Goal: Transaction & Acquisition: Book appointment/travel/reservation

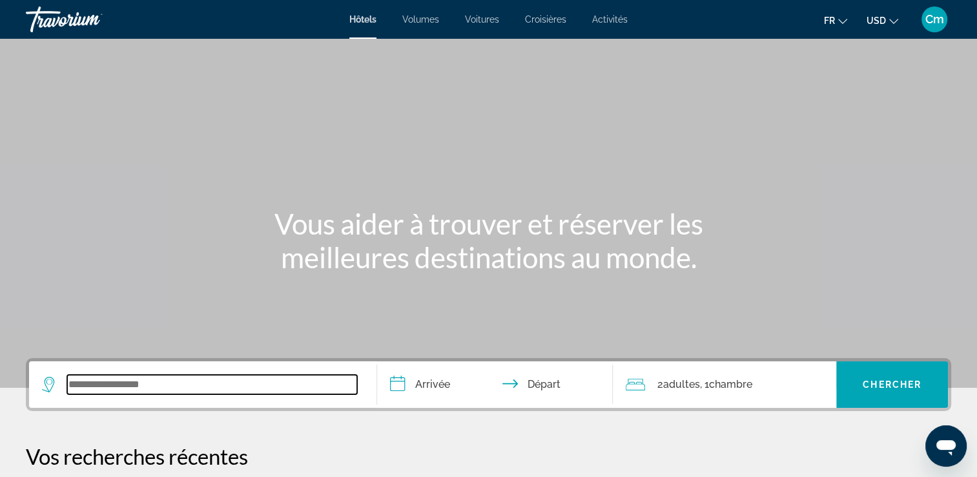
click at [154, 386] on input "Widget de recherche" at bounding box center [212, 384] width 290 height 19
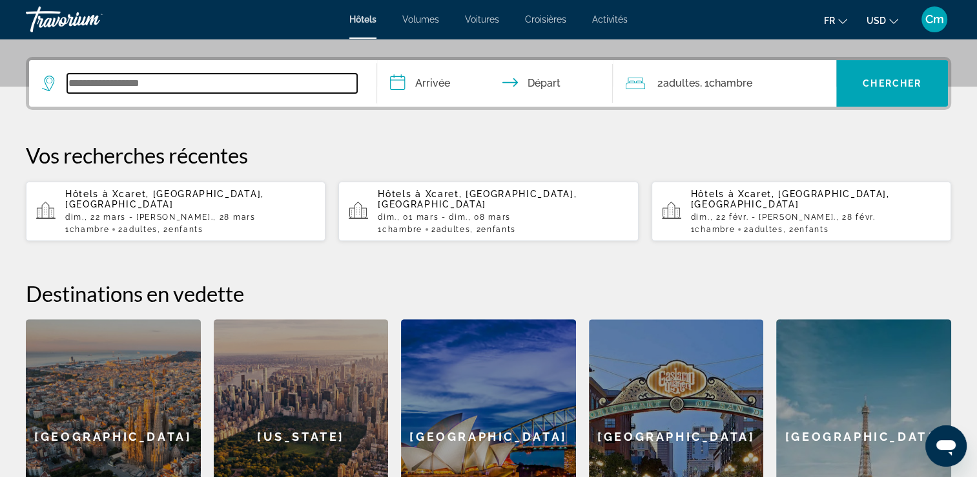
scroll to position [315, 0]
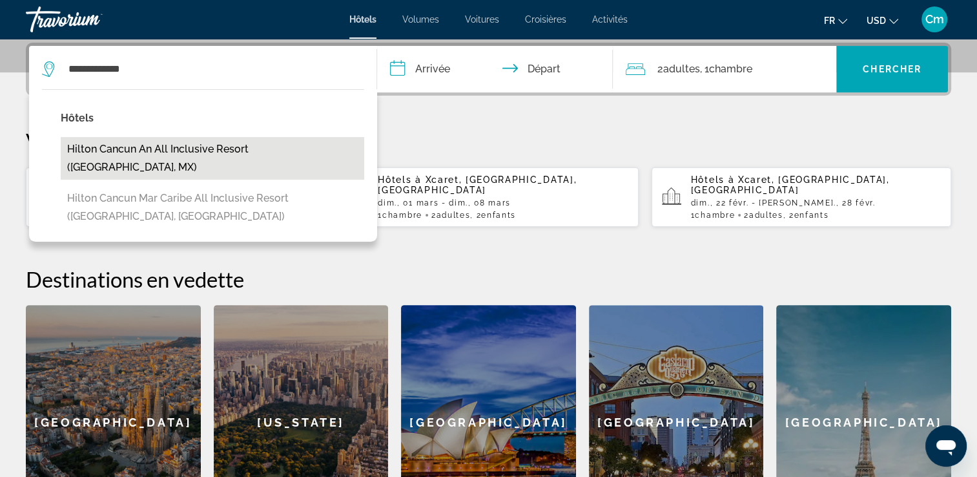
click at [194, 153] on button "Hilton Cancun an All Inclusive Resort ([GEOGRAPHIC_DATA], MX)" at bounding box center [213, 158] width 304 height 43
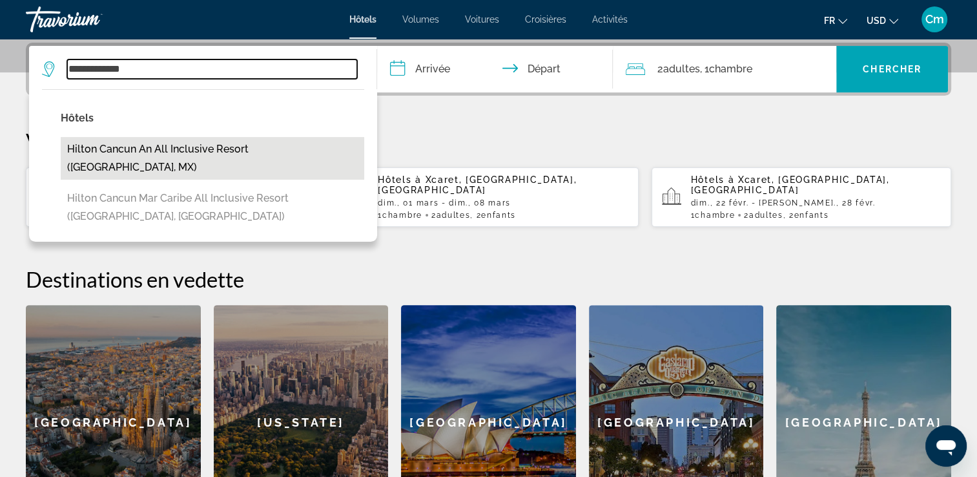
type input "**********"
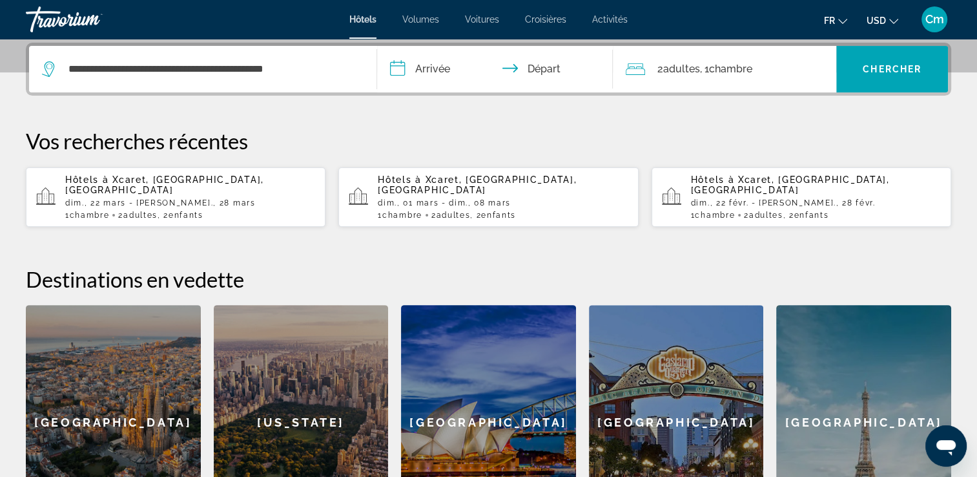
click at [435, 68] on input "**********" at bounding box center [498, 71] width 242 height 50
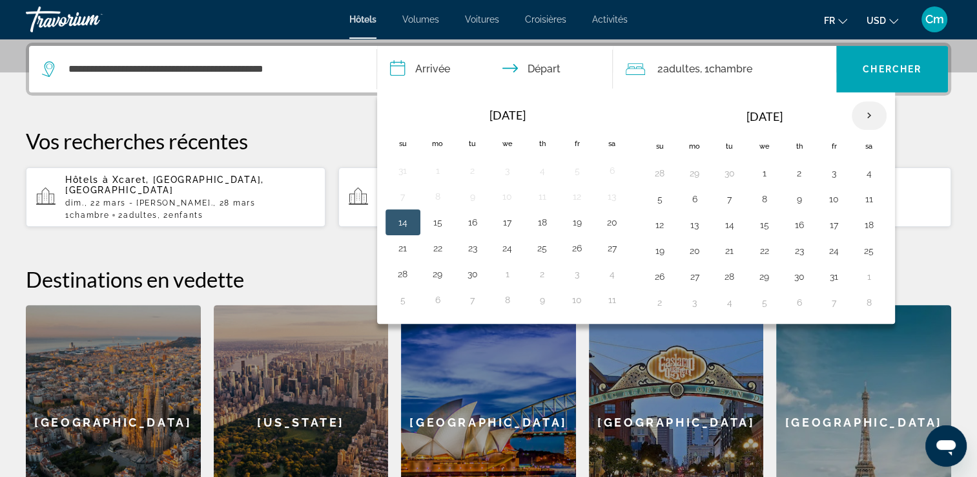
click at [870, 110] on th "Next month" at bounding box center [869, 115] width 35 height 28
click at [654, 272] on button "22" at bounding box center [660, 276] width 21 height 18
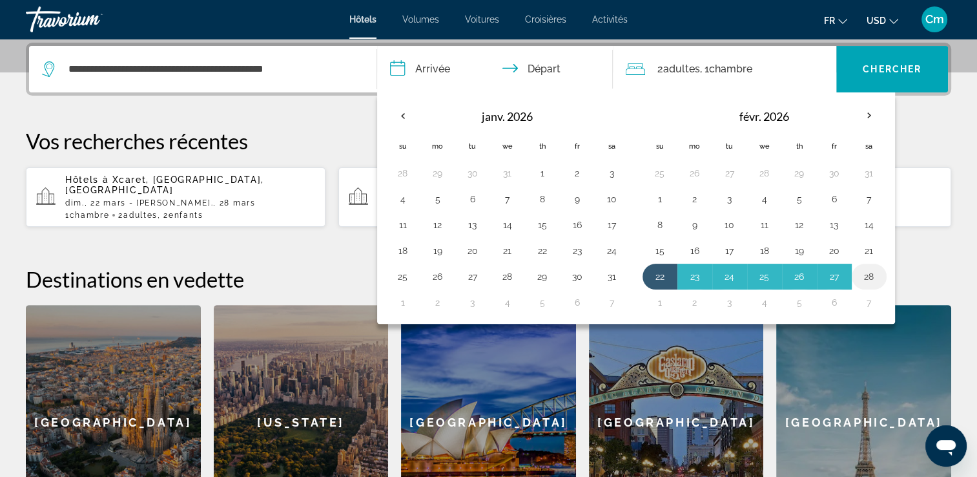
click at [863, 273] on button "28" at bounding box center [869, 276] width 21 height 18
type input "**********"
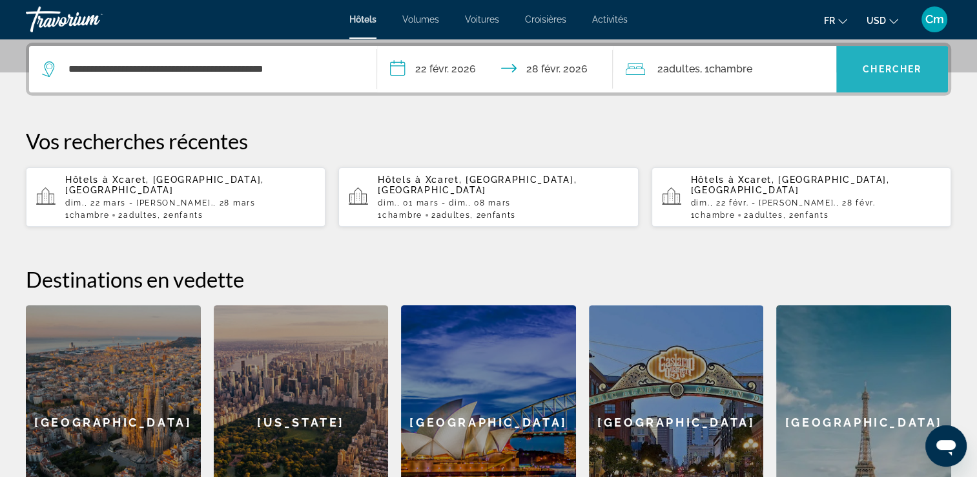
click at [873, 68] on span "Chercher" at bounding box center [892, 69] width 59 height 10
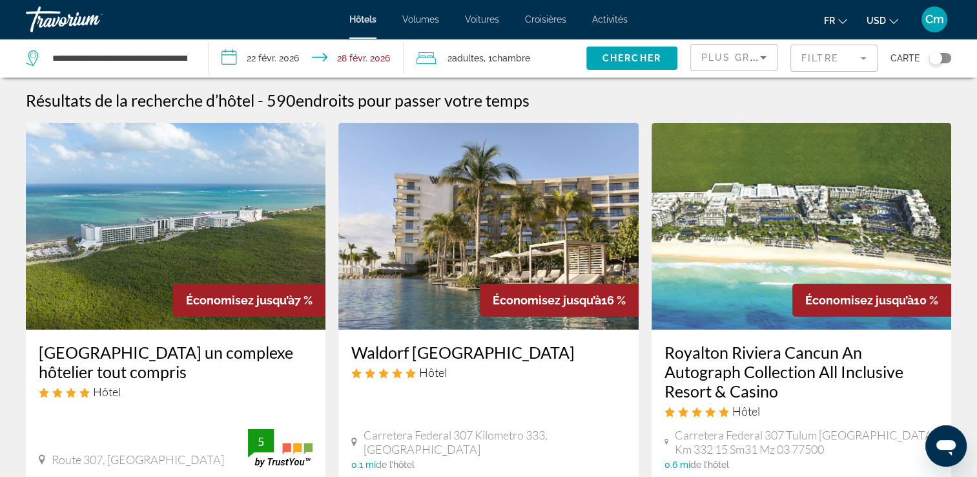
click at [873, 68] on mat-form-field "Filtre" at bounding box center [834, 58] width 87 height 27
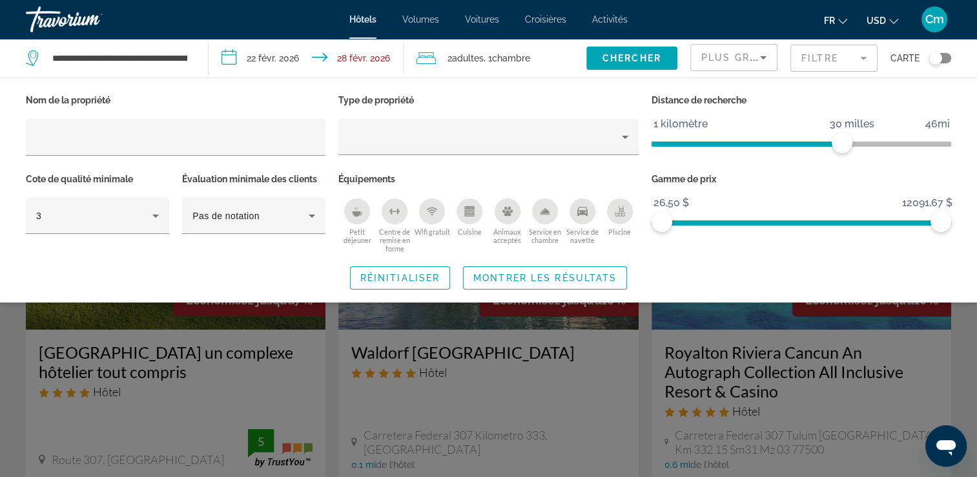
click at [885, 14] on button "USD USD ($) MXN (Mex$) CAD (Can$) GBP (£) EUR (€) AUD (A$) NZD (NZ$) CNY (CN¥)" at bounding box center [883, 20] width 32 height 19
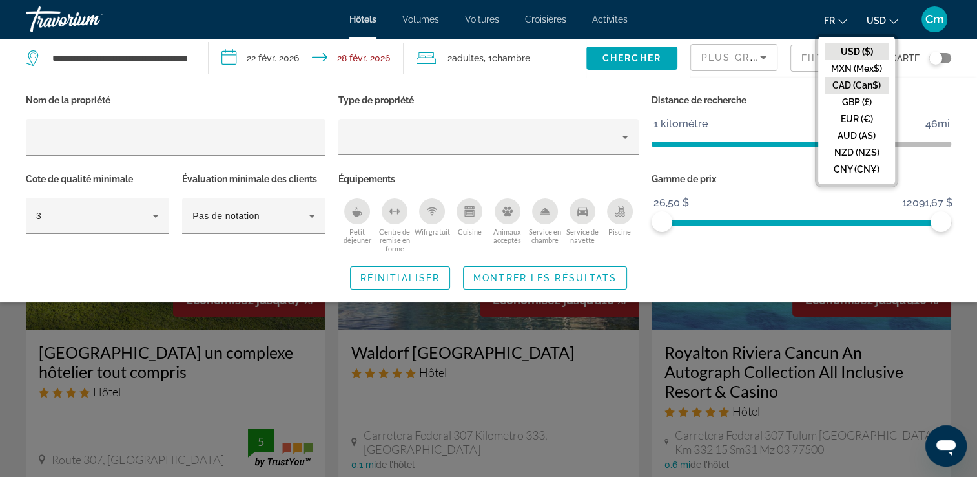
click at [875, 92] on button "CAD (Can$)" at bounding box center [857, 85] width 64 height 17
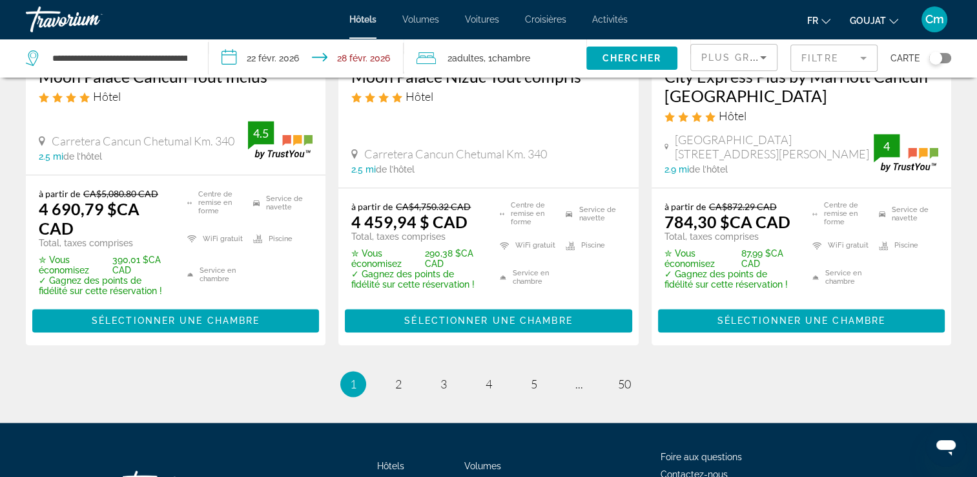
scroll to position [1938, 0]
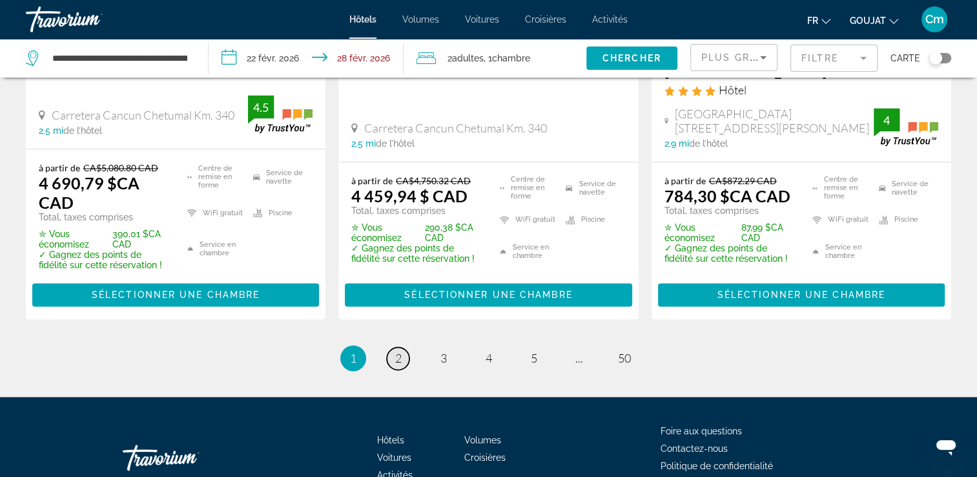
click at [397, 365] on span "2" at bounding box center [398, 358] width 6 height 14
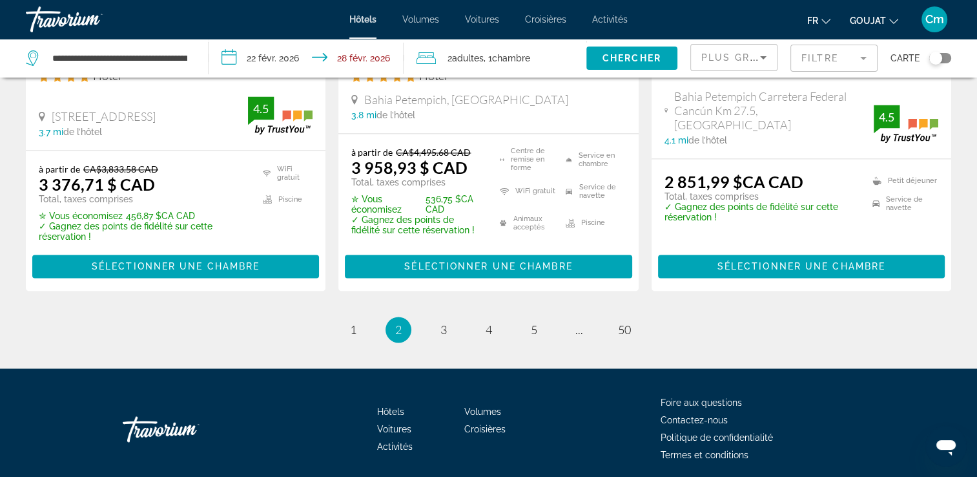
scroll to position [1969, 0]
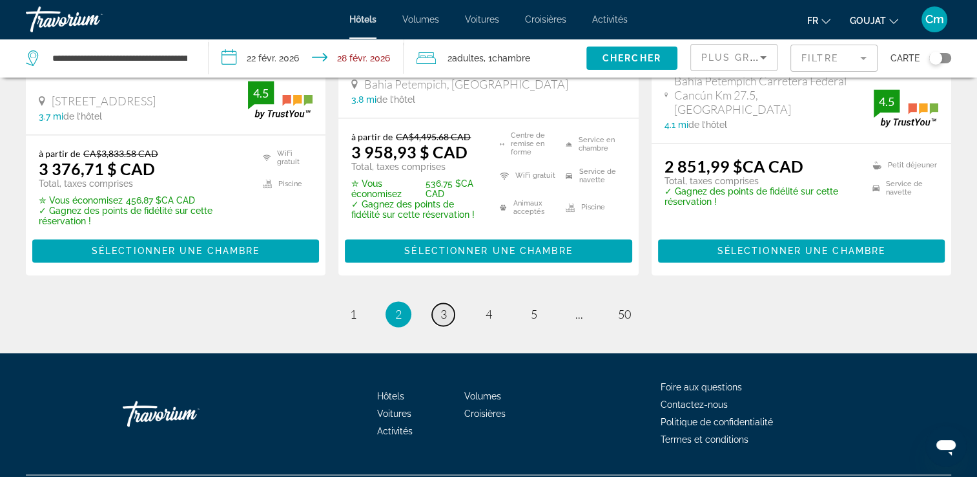
click at [444, 307] on span "3" at bounding box center [444, 314] width 6 height 14
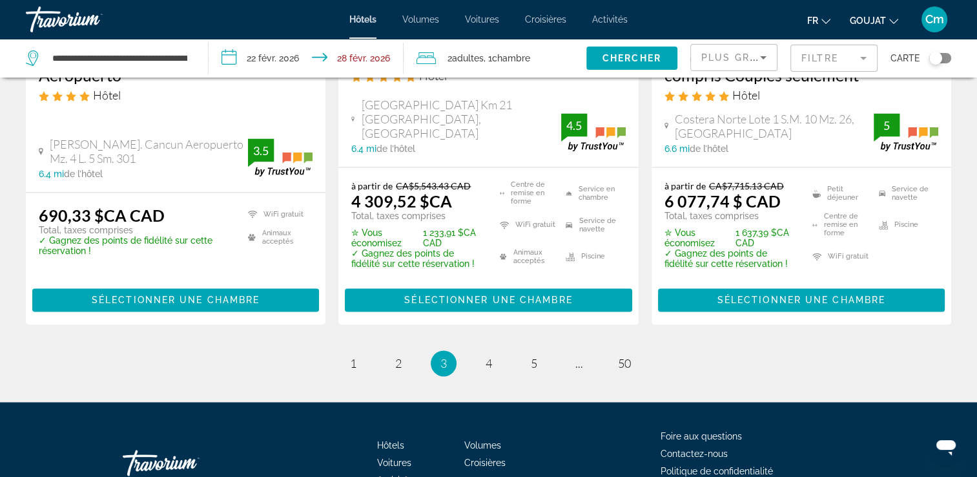
scroll to position [1953, 0]
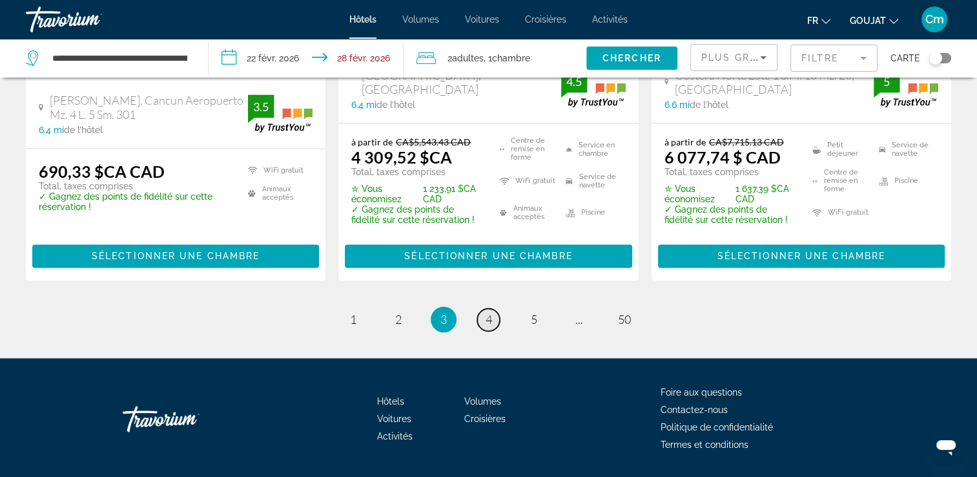
click at [482, 308] on link "page 4" at bounding box center [488, 319] width 23 height 23
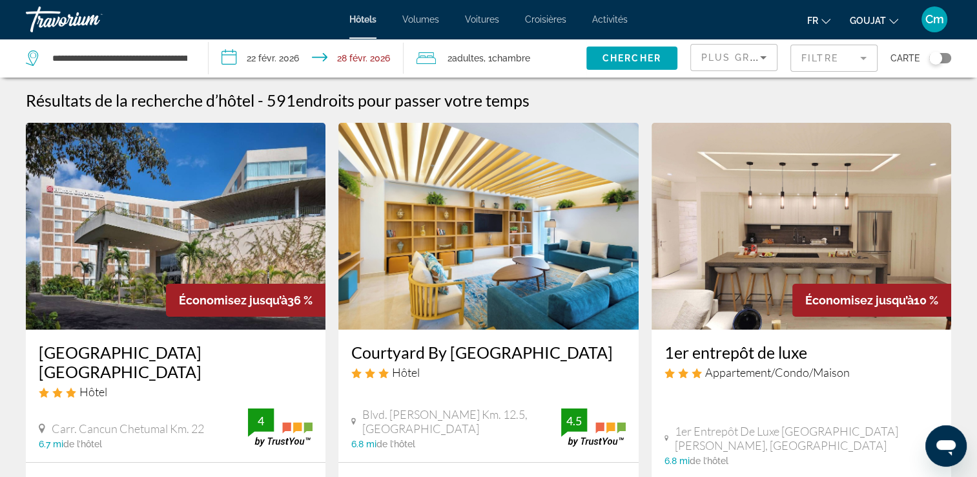
click at [527, 50] on span ", 1 Chambre pièces" at bounding box center [507, 58] width 47 height 18
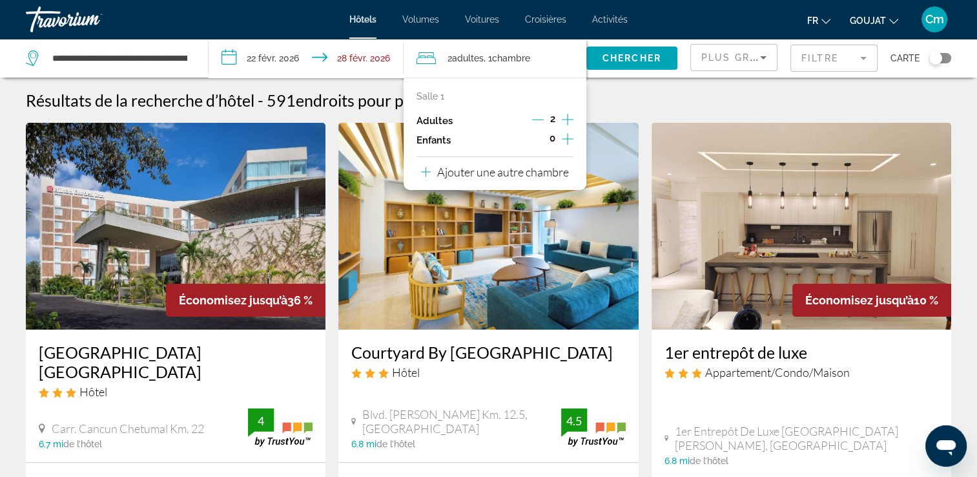
click at [566, 141] on icon "Augmenter les enfants" at bounding box center [568, 139] width 12 height 16
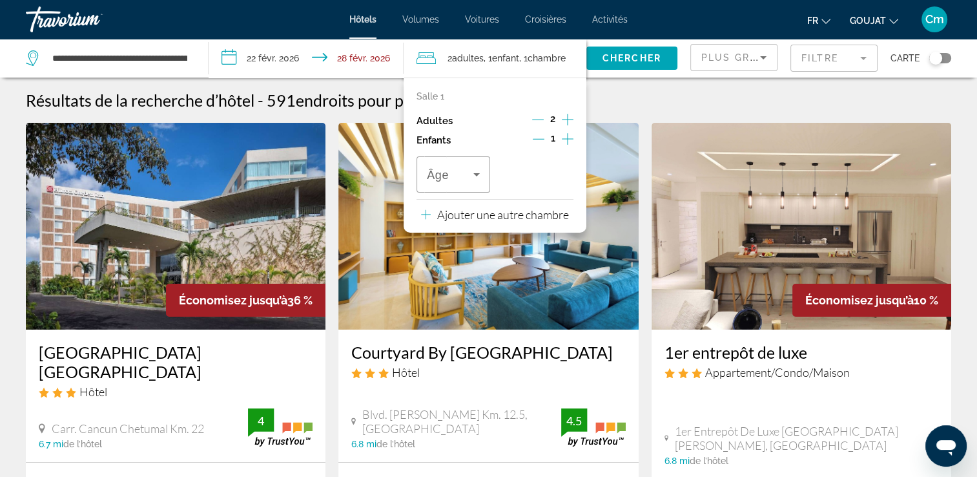
click at [566, 141] on icon "Augmenter les enfants" at bounding box center [568, 139] width 12 height 16
click at [475, 172] on icon "Voyageurs : 2 adultes, 2 enfants" at bounding box center [477, 175] width 16 height 16
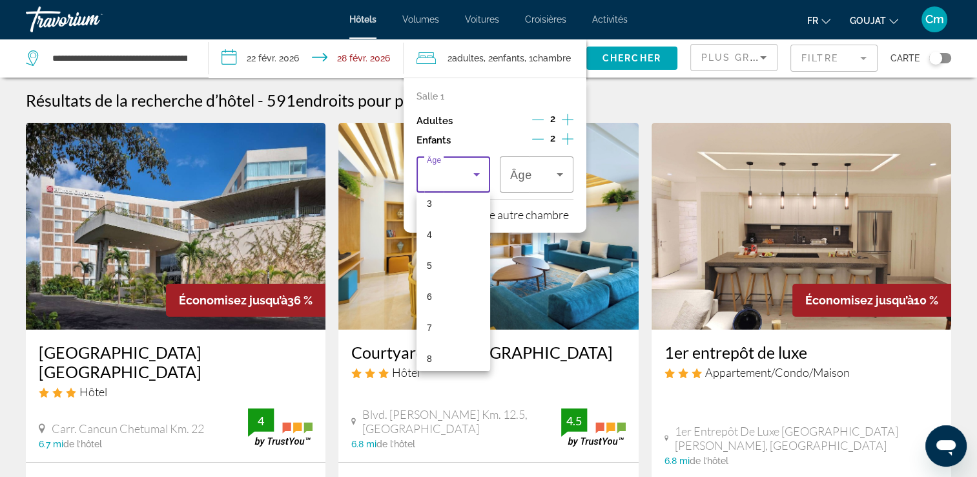
scroll to position [129, 0]
click at [444, 326] on mat-option "8" at bounding box center [454, 332] width 74 height 31
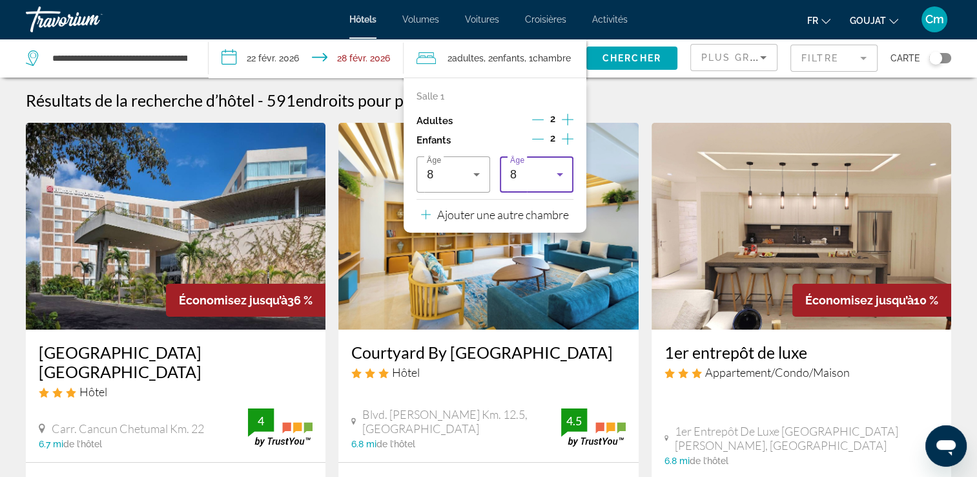
click at [562, 165] on div "8" at bounding box center [536, 174] width 53 height 36
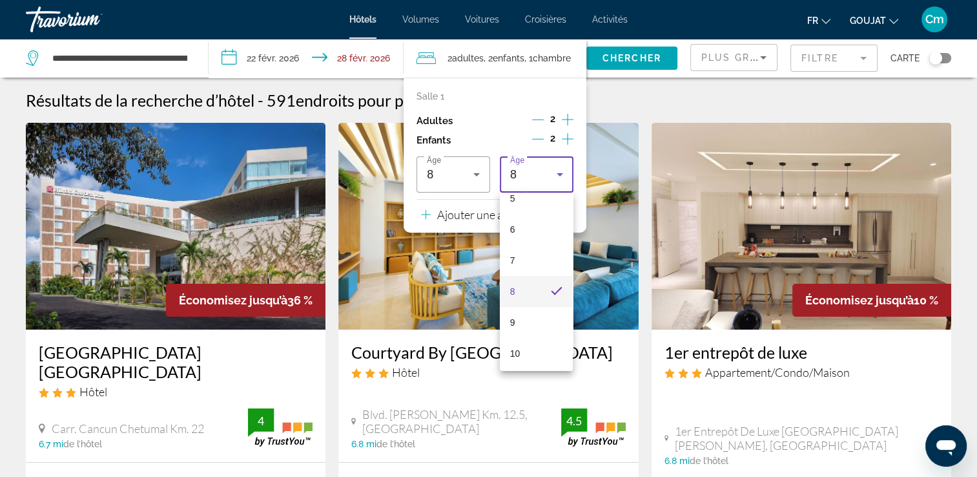
scroll to position [183, 0]
click at [545, 330] on mat-option "10" at bounding box center [537, 340] width 74 height 31
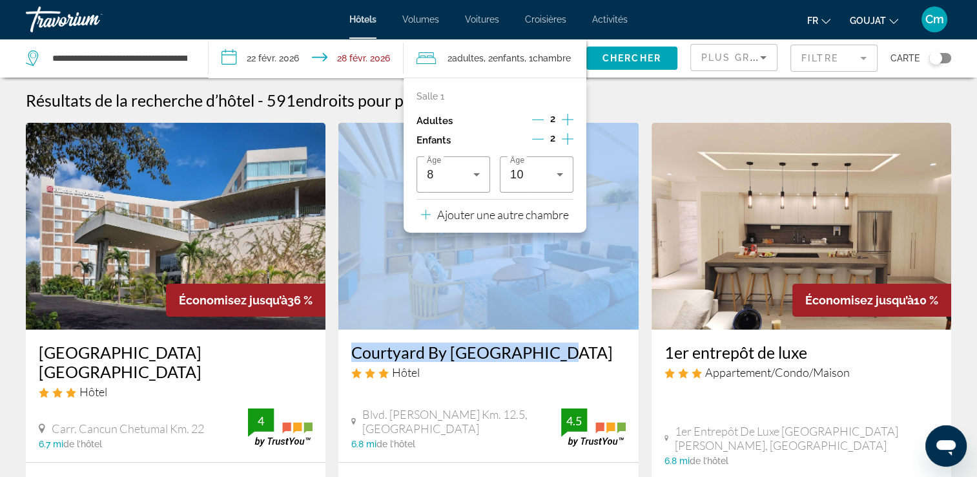
drag, startPoint x: 545, startPoint y: 330, endPoint x: 545, endPoint y: 317, distance: 12.9
click at [545, 317] on div "Courtyard By Marriott Cancun Airport Hôtel Blvd. Luis Donaldo Colosio Km. 12.5,…" at bounding box center [488, 292] width 300 height 339
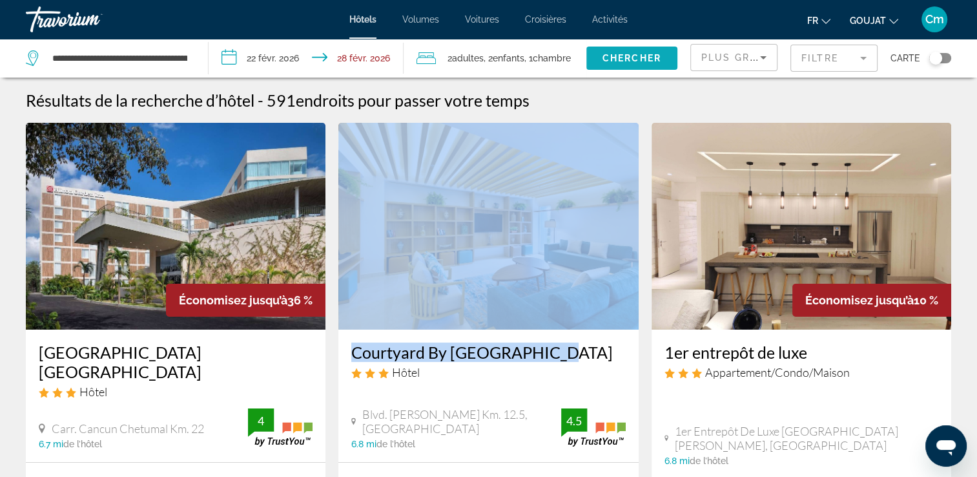
click at [618, 62] on span "Chercher" at bounding box center [632, 58] width 59 height 10
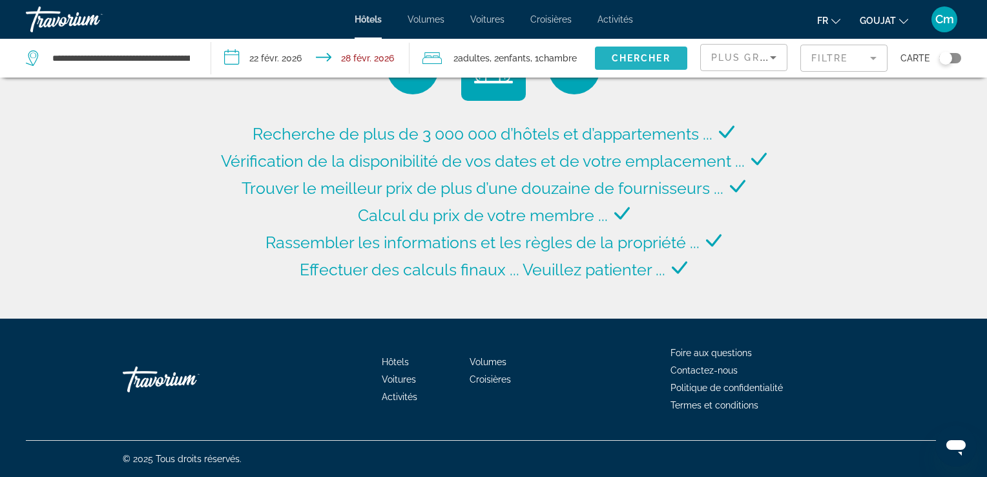
click at [618, 62] on span "Chercher" at bounding box center [641, 58] width 59 height 10
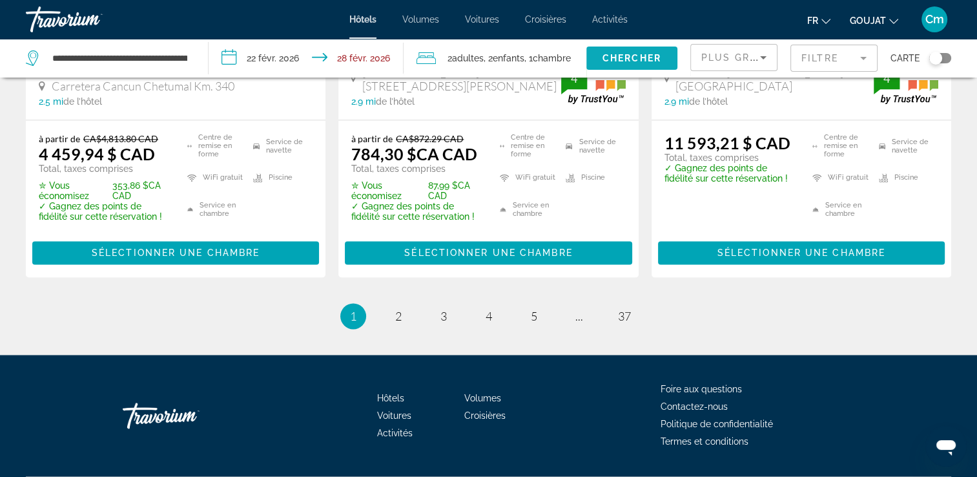
scroll to position [1964, 0]
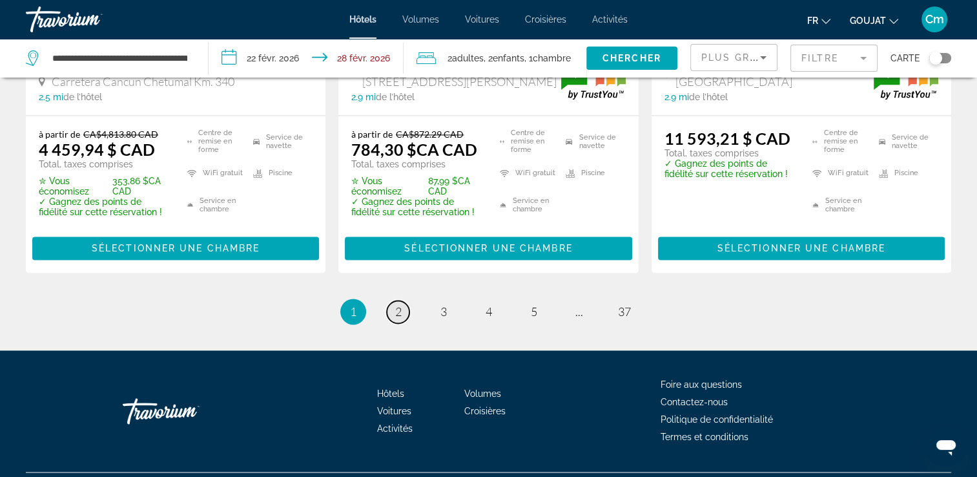
click at [398, 318] on span "2" at bounding box center [398, 311] width 6 height 14
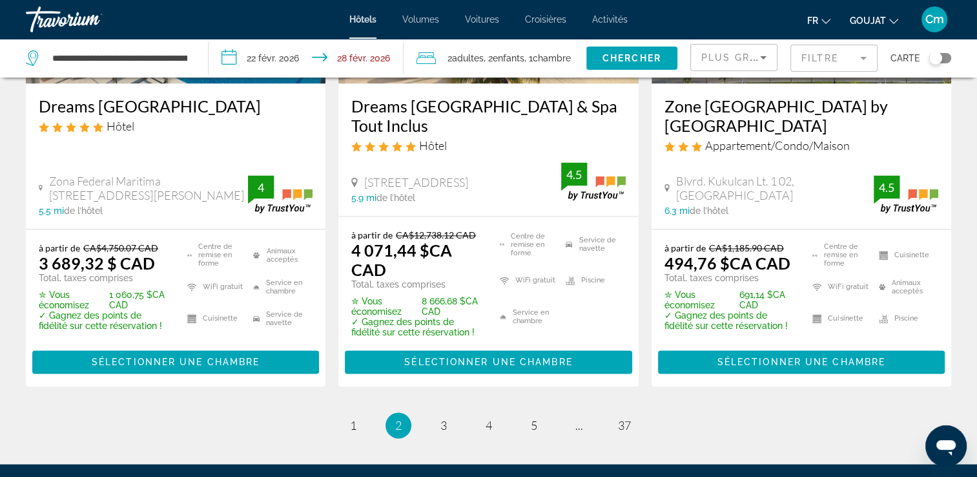
scroll to position [1886, 0]
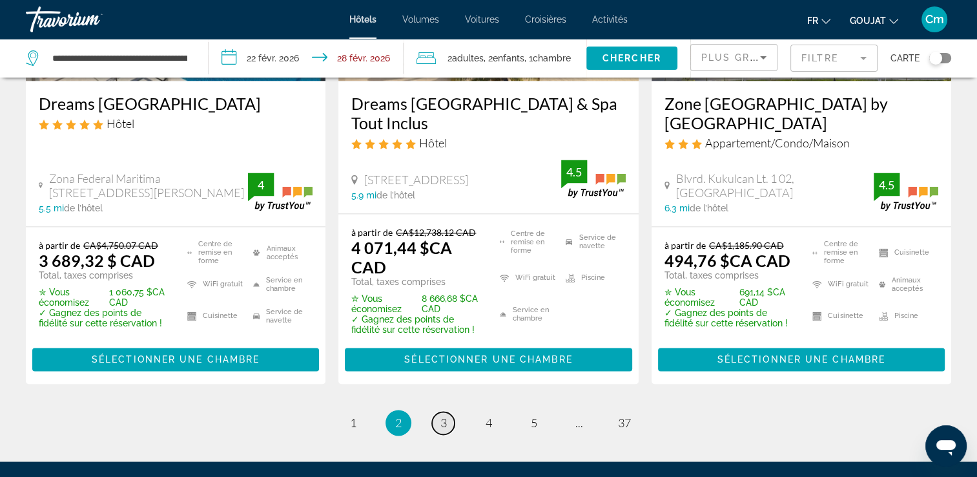
click at [438, 411] on link "page 3" at bounding box center [443, 422] width 23 height 23
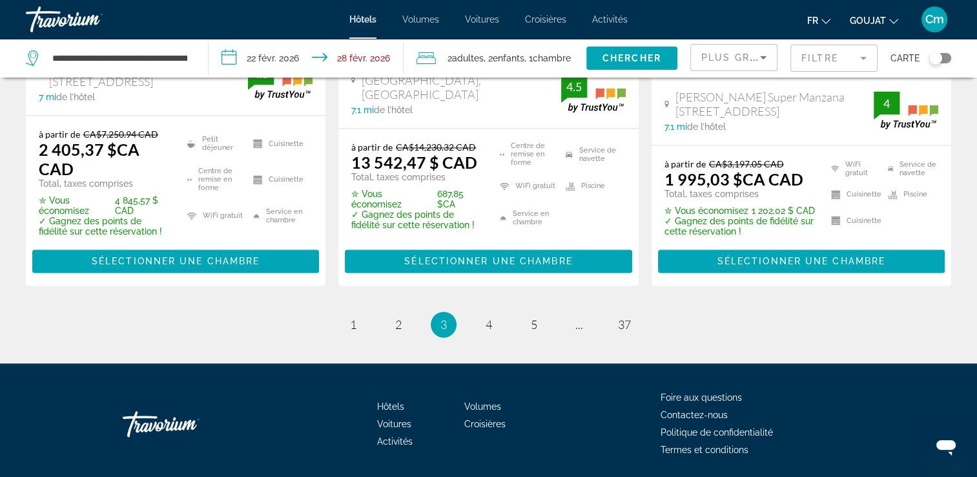
scroll to position [1924, 0]
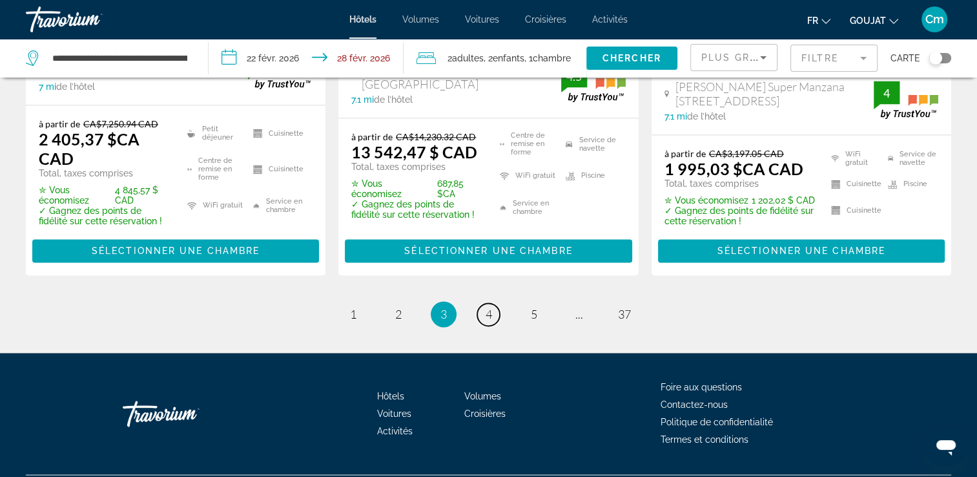
click at [484, 303] on link "page 4" at bounding box center [488, 314] width 23 height 23
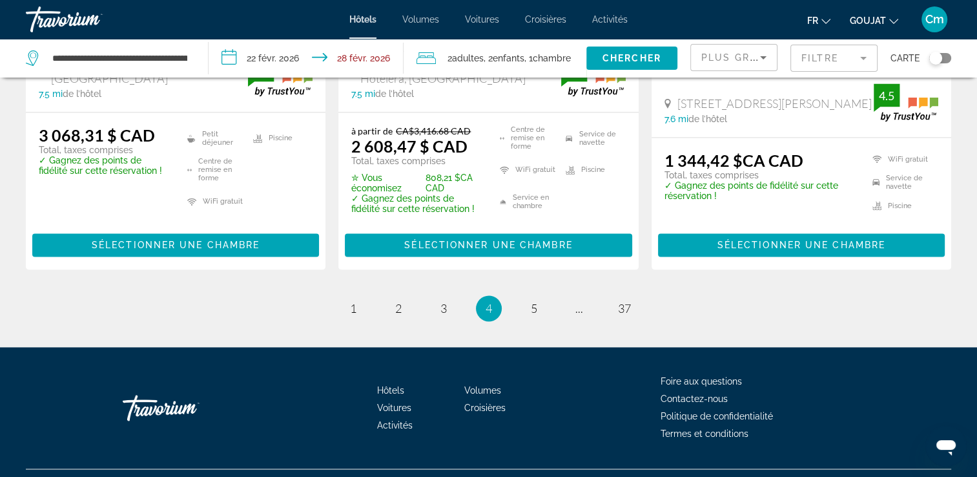
scroll to position [1843, 0]
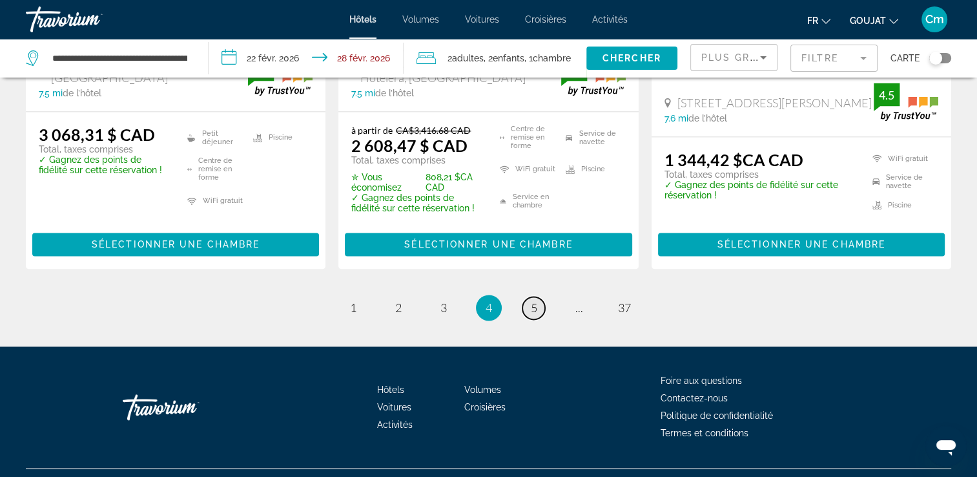
click at [528, 297] on link "page 5" at bounding box center [534, 308] width 23 height 23
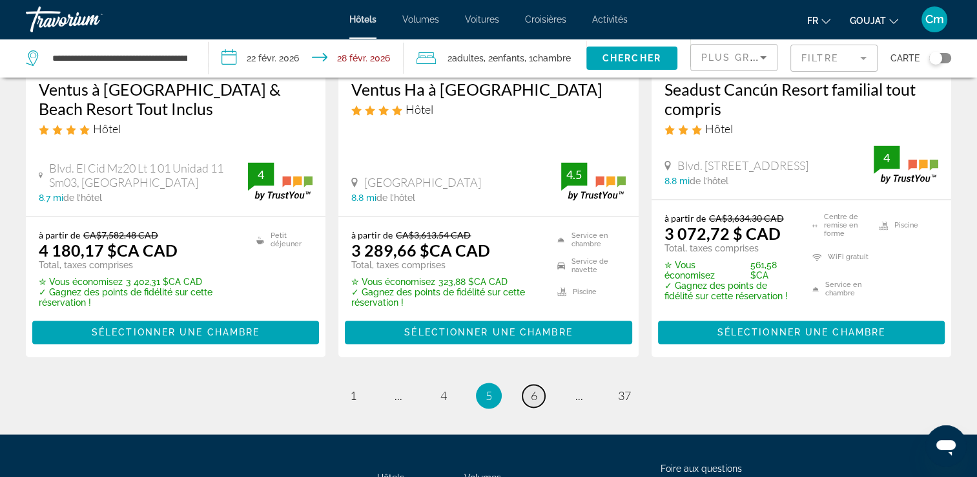
scroll to position [1886, 0]
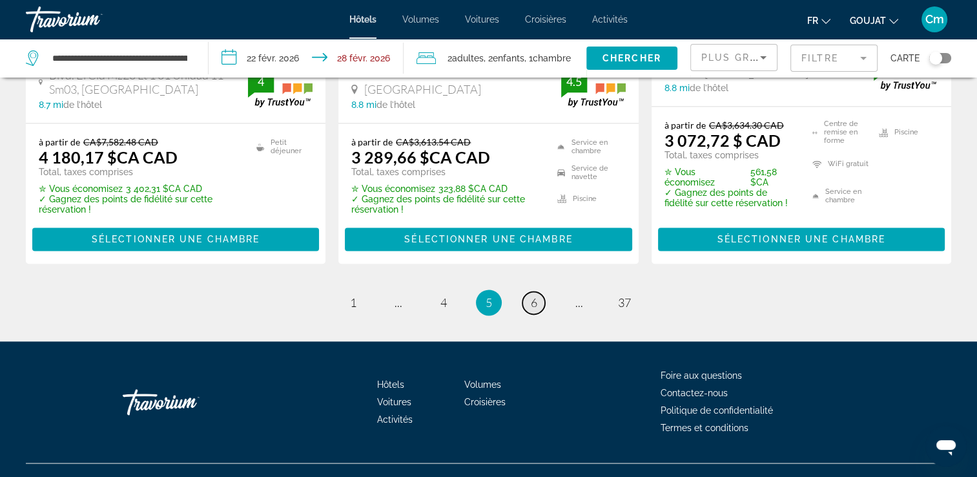
click at [528, 291] on link "page 6" at bounding box center [534, 302] width 23 height 23
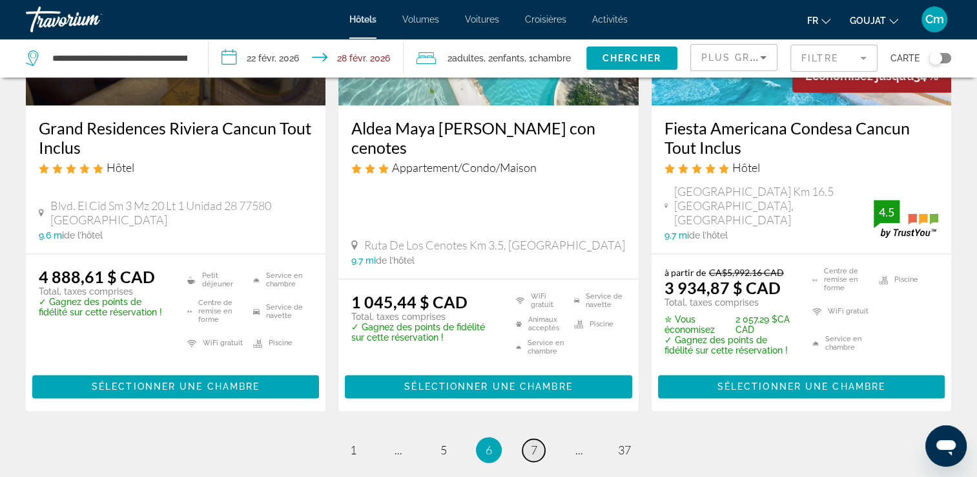
scroll to position [1835, 0]
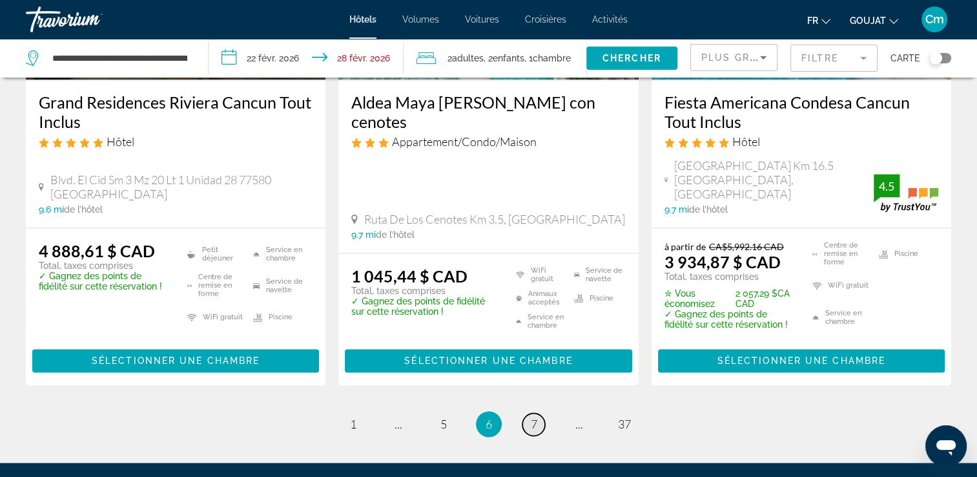
drag, startPoint x: 540, startPoint y: 391, endPoint x: 532, endPoint y: 402, distance: 12.9
click at [532, 417] on span "7" at bounding box center [534, 424] width 6 height 14
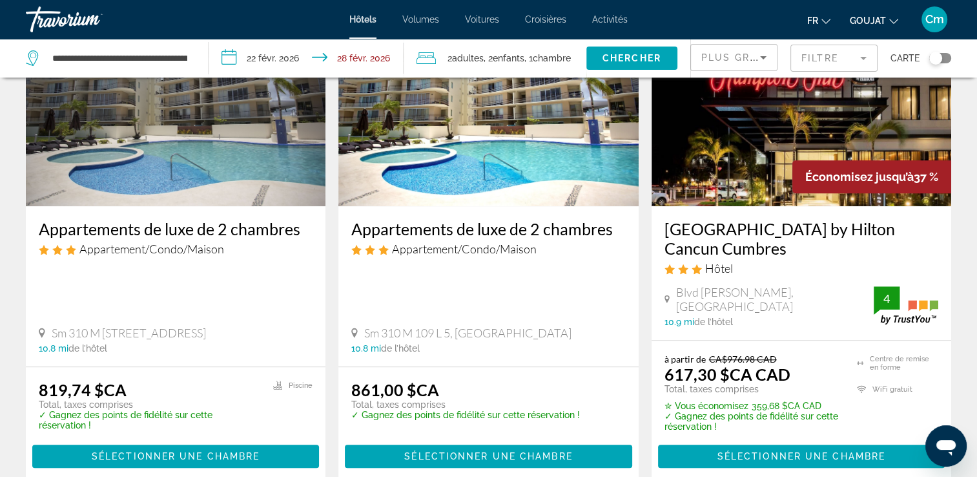
scroll to position [1189, 0]
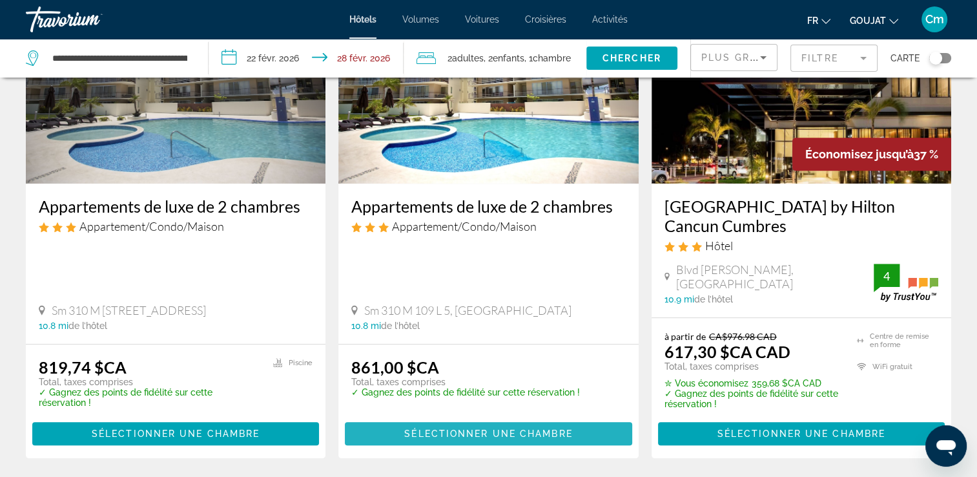
click at [529, 428] on span "Sélectionner une chambre" at bounding box center [488, 433] width 168 height 10
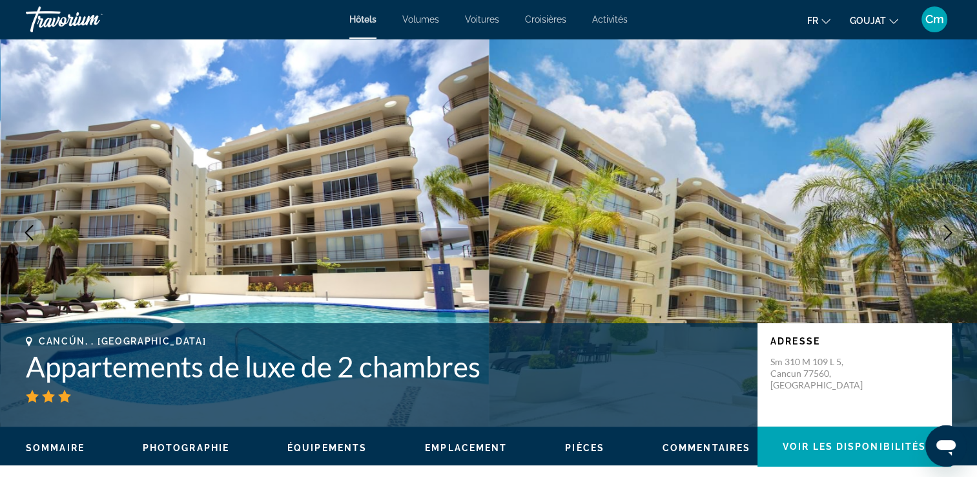
click at [943, 231] on icon "Image suivante" at bounding box center [949, 233] width 16 height 16
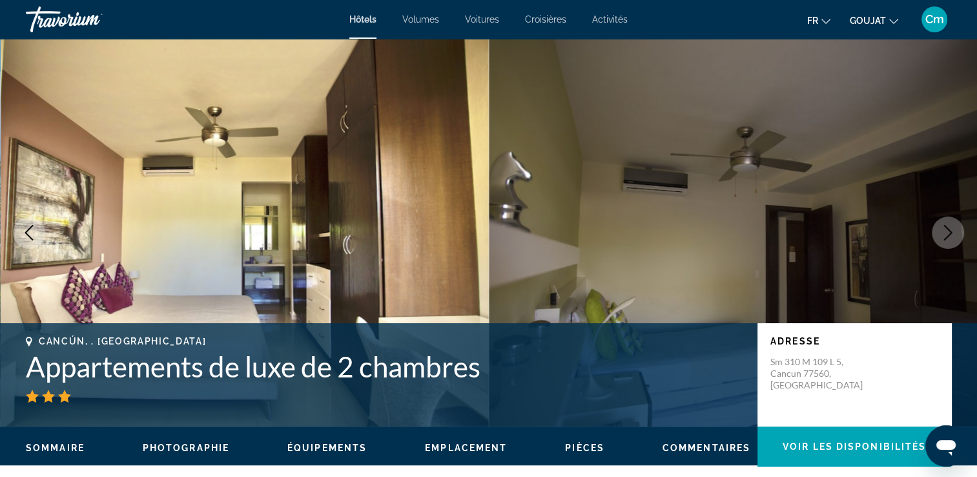
click at [943, 231] on icon "Image suivante" at bounding box center [949, 233] width 16 height 16
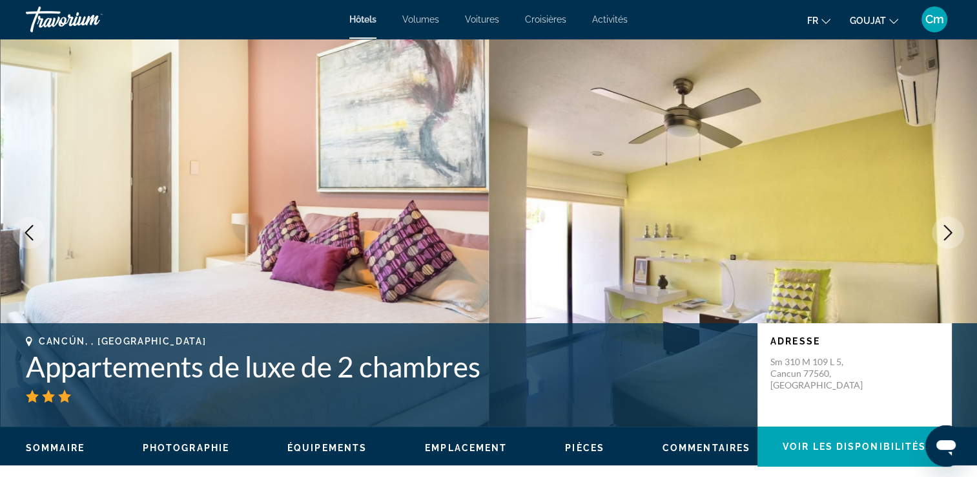
click at [943, 231] on icon "Image suivante" at bounding box center [949, 233] width 16 height 16
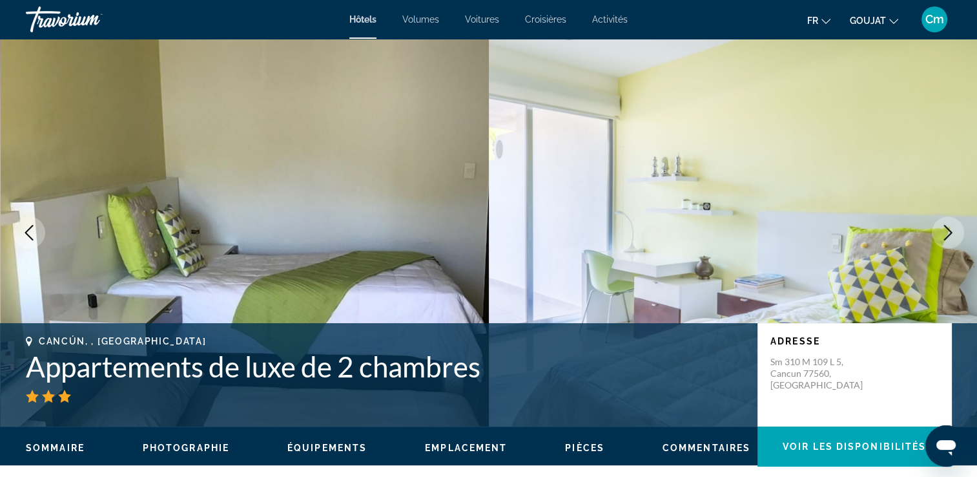
click at [943, 231] on icon "Image suivante" at bounding box center [949, 233] width 16 height 16
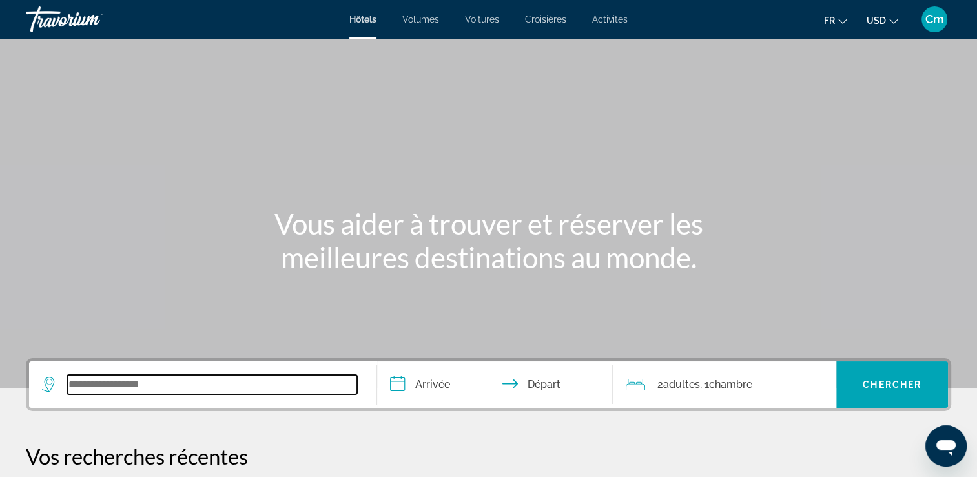
click at [129, 380] on input "Widget de recherche" at bounding box center [212, 384] width 290 height 19
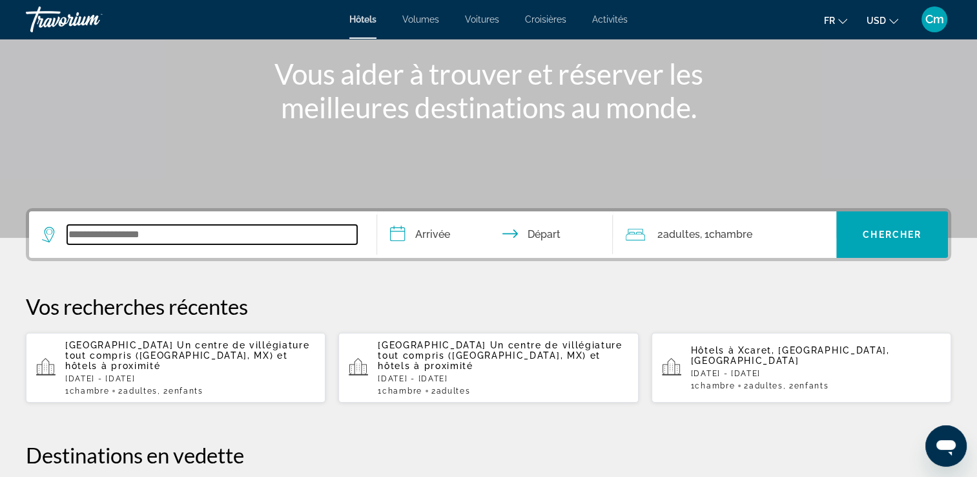
scroll to position [315, 0]
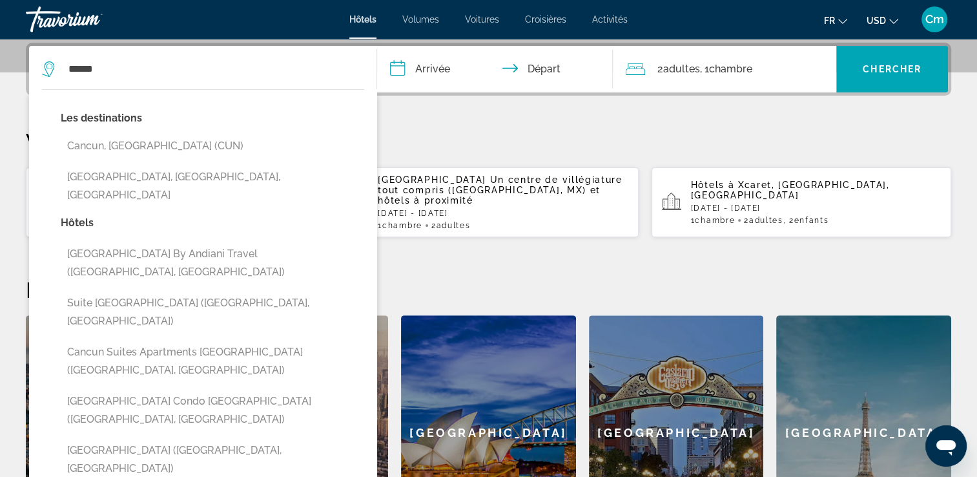
drag, startPoint x: 134, startPoint y: 153, endPoint x: 145, endPoint y: 145, distance: 13.8
click at [145, 145] on button "Cancun, [GEOGRAPHIC_DATA] (CUN)" at bounding box center [213, 146] width 304 height 25
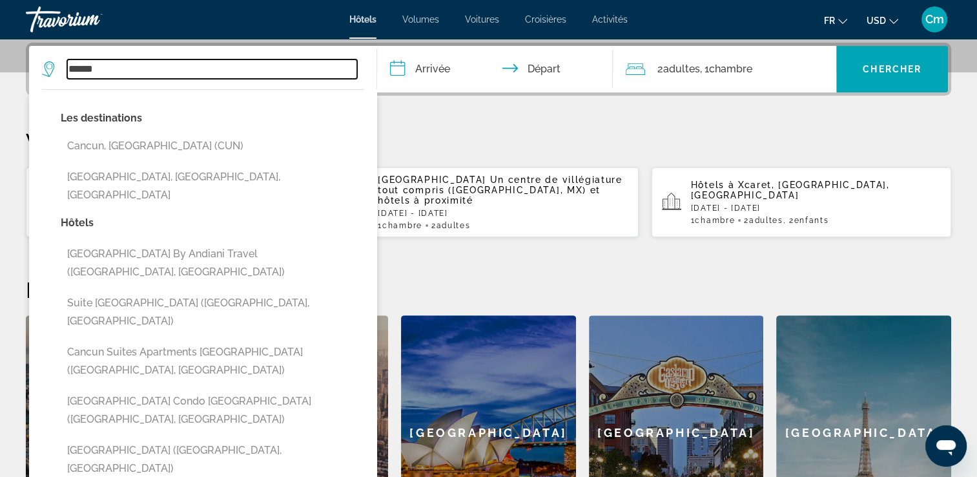
type input "**********"
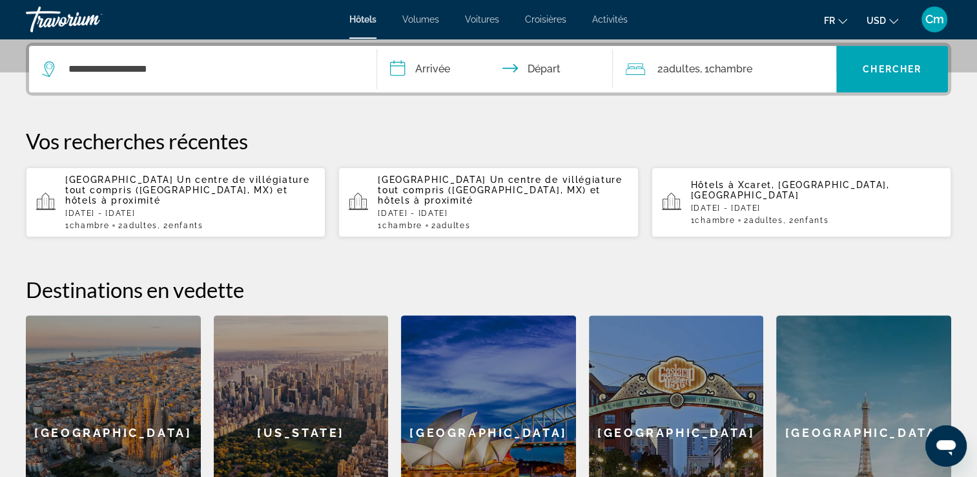
click at [428, 66] on input "**********" at bounding box center [498, 71] width 242 height 50
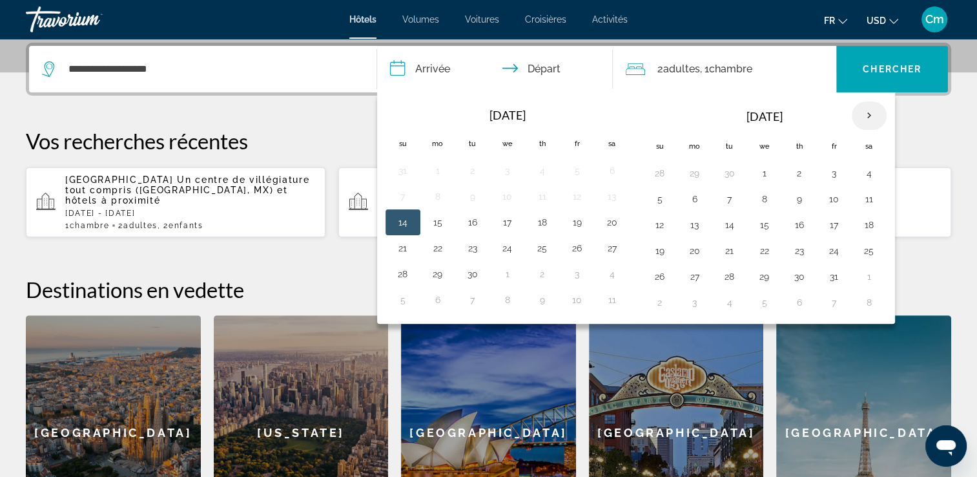
click at [866, 107] on th "Next month" at bounding box center [869, 115] width 35 height 28
click at [658, 245] on button "15" at bounding box center [660, 251] width 21 height 18
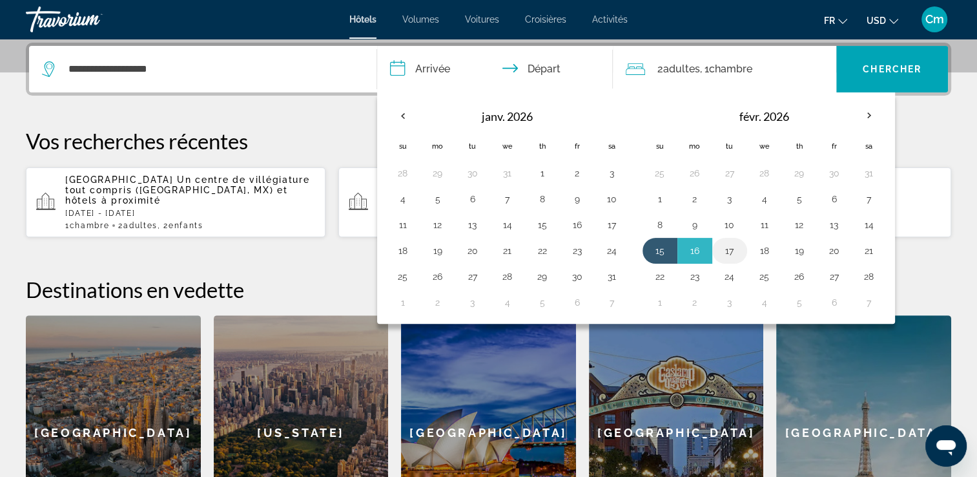
click at [726, 246] on button "17" at bounding box center [730, 251] width 21 height 18
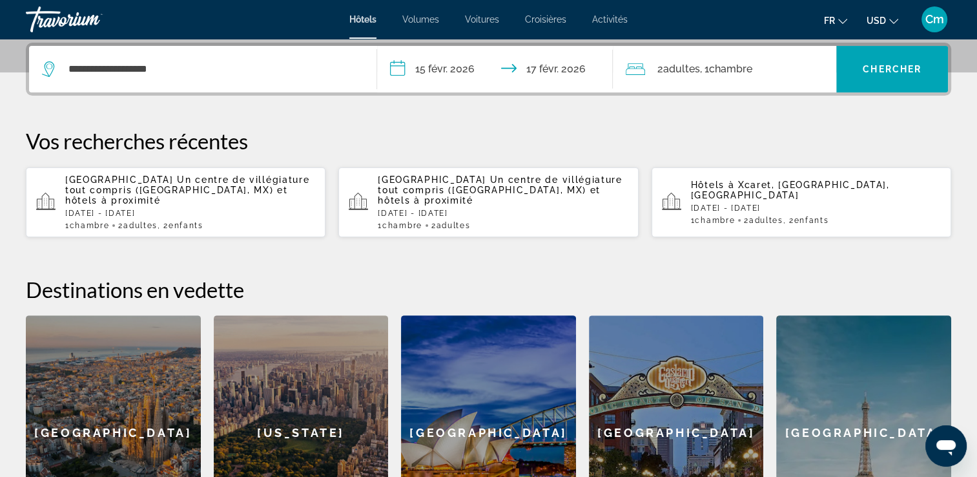
click at [590, 70] on input "**********" at bounding box center [498, 71] width 242 height 50
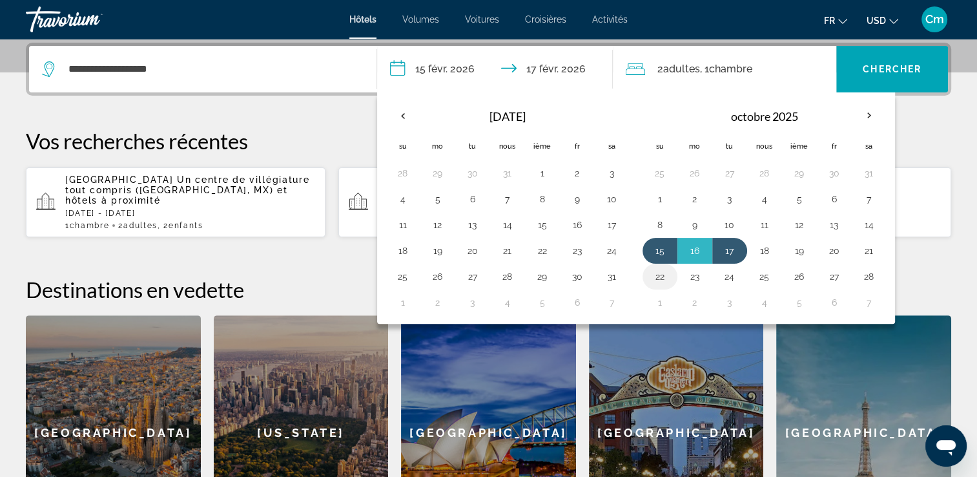
click at [661, 275] on button "22" at bounding box center [660, 276] width 21 height 18
click at [656, 245] on button "15" at bounding box center [660, 251] width 21 height 18
type input "**********"
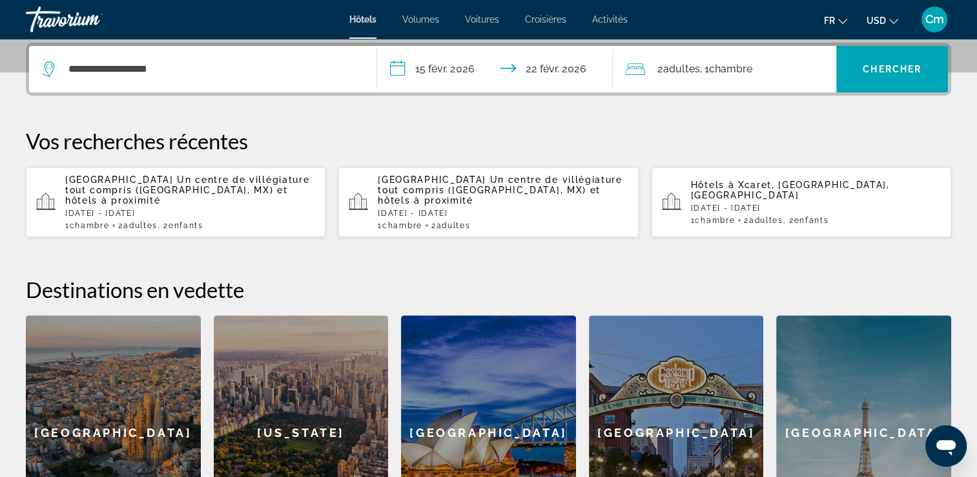
click at [777, 61] on div "2 Adulte Adultes , 1 Chambre pièces" at bounding box center [731, 69] width 211 height 18
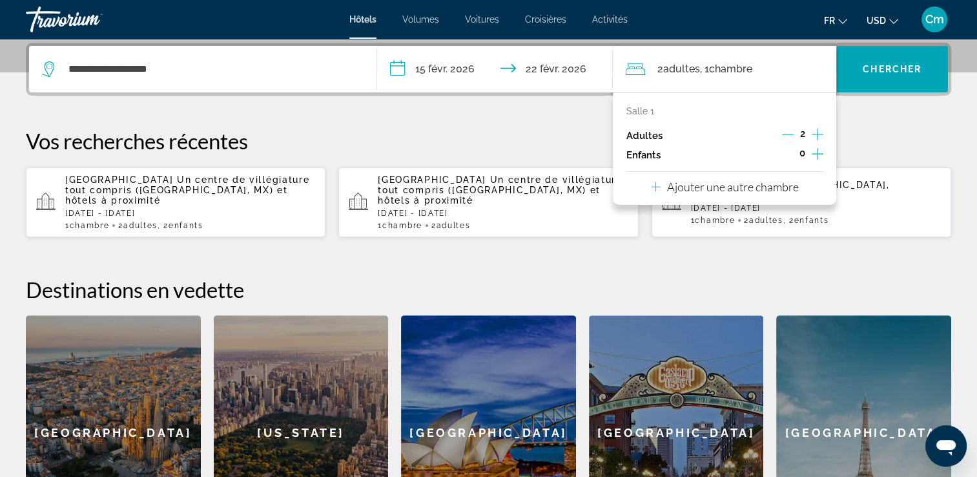
click at [817, 151] on icon "Augmenter les enfants" at bounding box center [818, 154] width 12 height 12
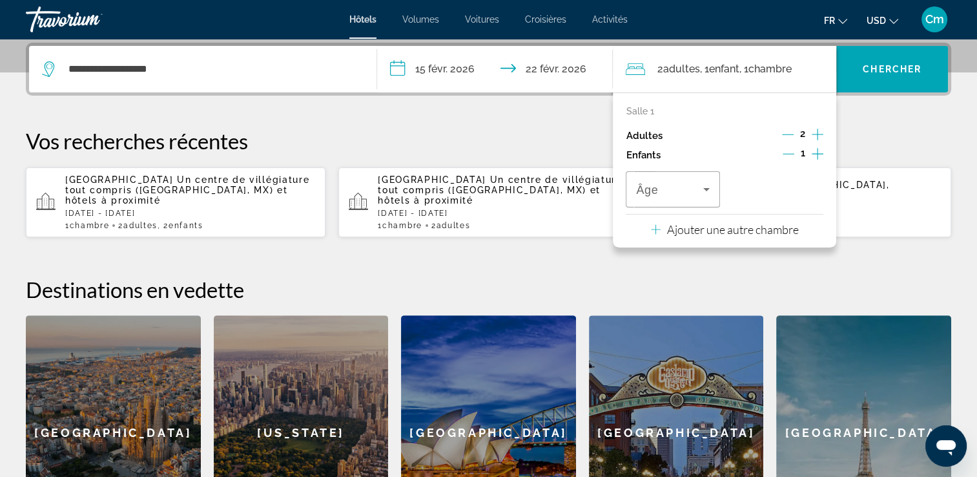
click at [817, 151] on icon "Augmenter les enfants" at bounding box center [818, 154] width 12 height 12
click at [713, 191] on icon "Voyageurs : 2 adultes, 2 enfants" at bounding box center [707, 190] width 16 height 16
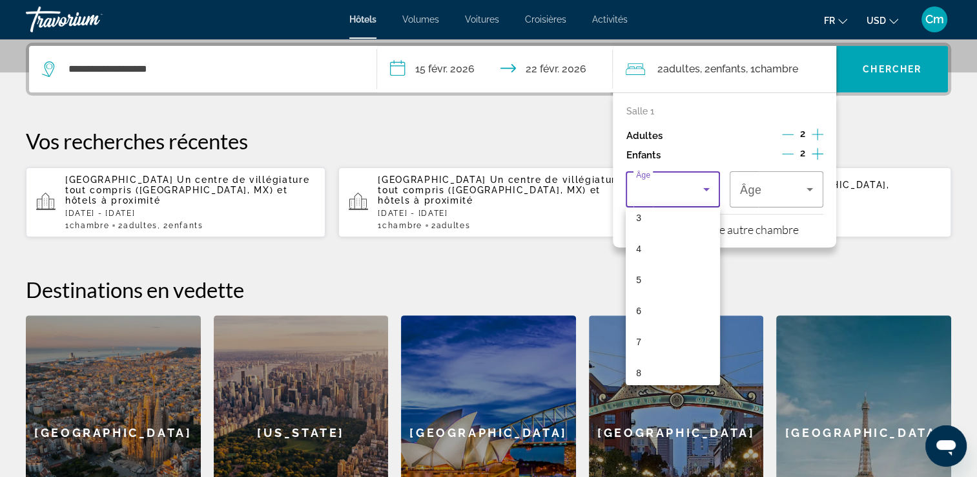
scroll to position [129, 0]
click at [689, 360] on mat-option "8" at bounding box center [673, 346] width 94 height 31
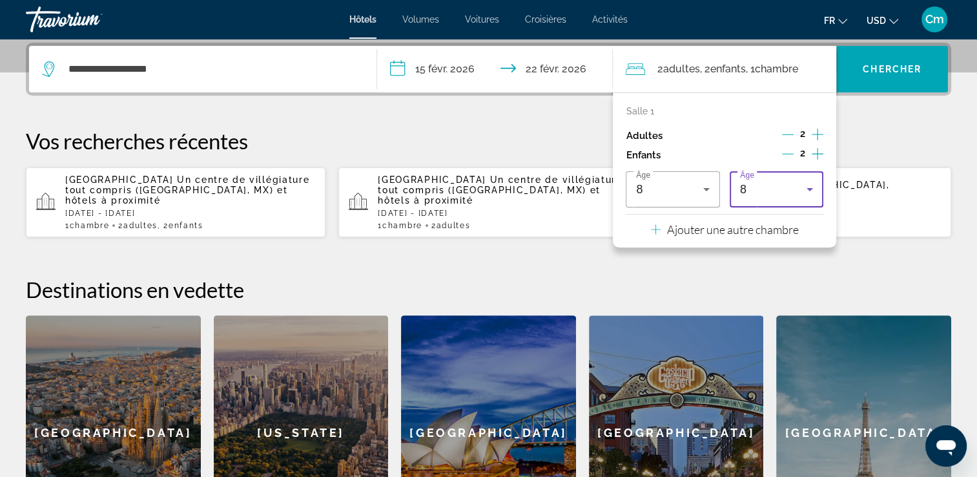
click at [802, 190] on icon "Voyageurs : 2 adultes, 2 enfants" at bounding box center [810, 190] width 16 height 16
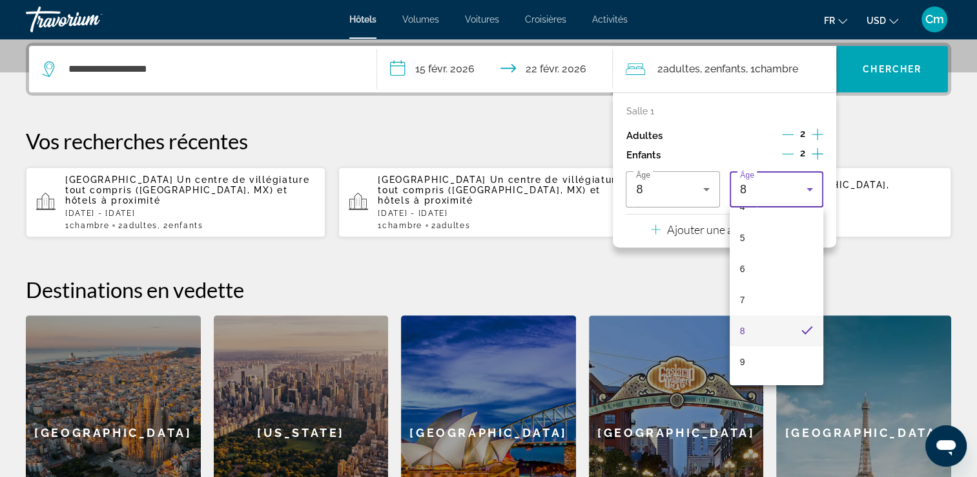
scroll to position [158, 0]
click at [800, 376] on mat-option "10" at bounding box center [777, 380] width 94 height 31
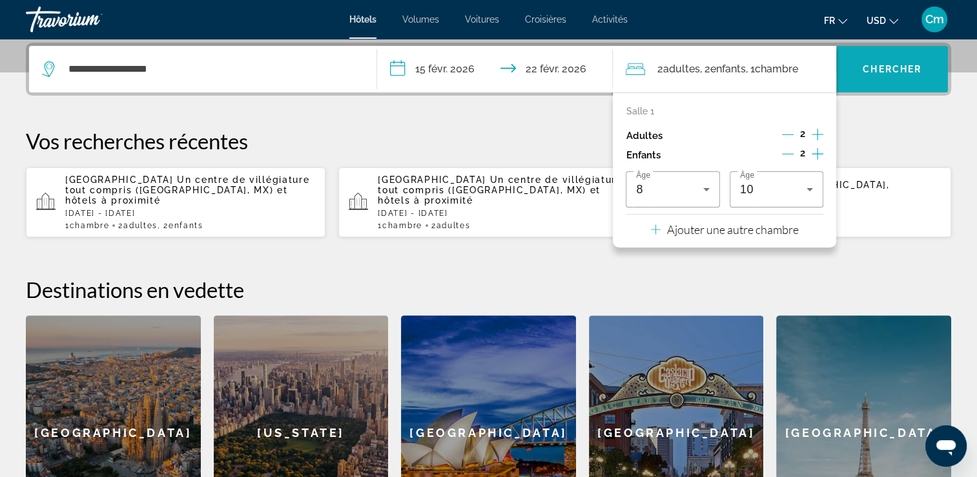
click at [890, 65] on span "Chercher" at bounding box center [892, 69] width 59 height 10
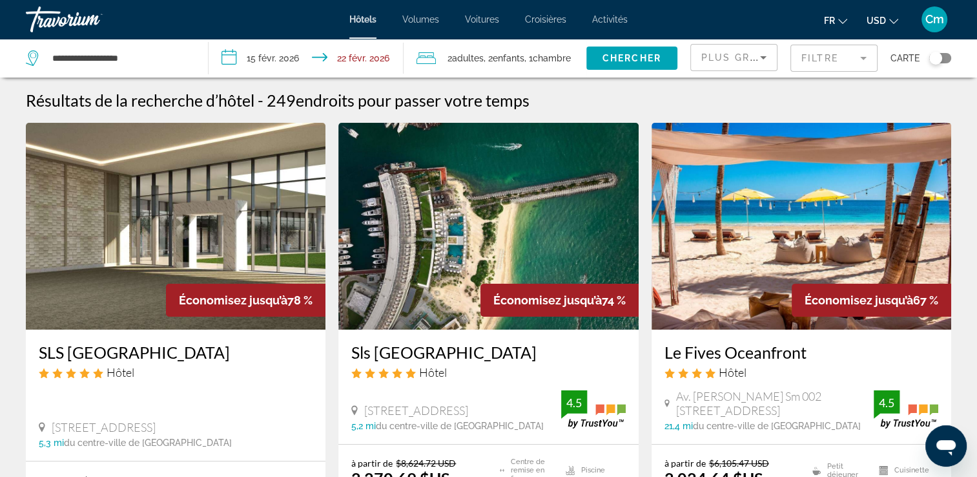
click at [891, 13] on button "USD USD ($) MXN (Mex$) CAD (Can$) GBP (£) EUR (€) AUD (A$) NZD (NZ$) CNY (CN¥)" at bounding box center [883, 20] width 32 height 19
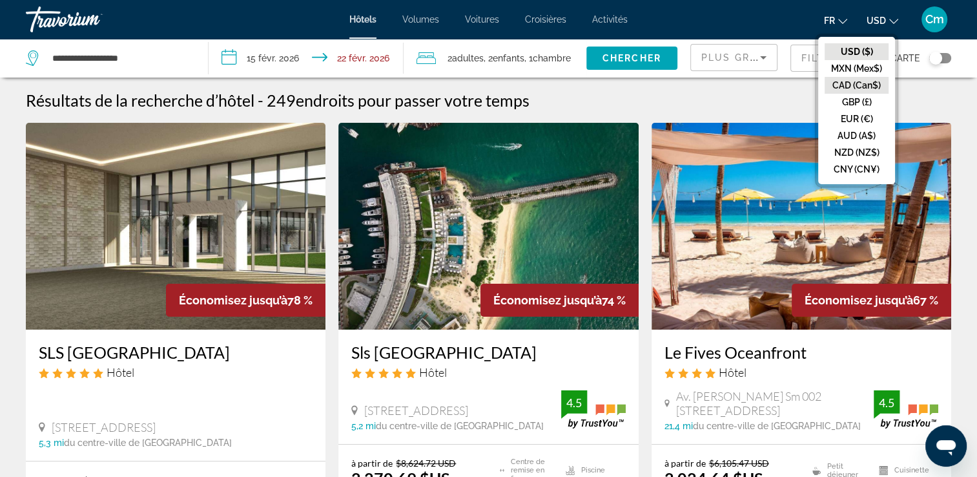
click at [860, 81] on button "CAD (Can$)" at bounding box center [857, 85] width 64 height 17
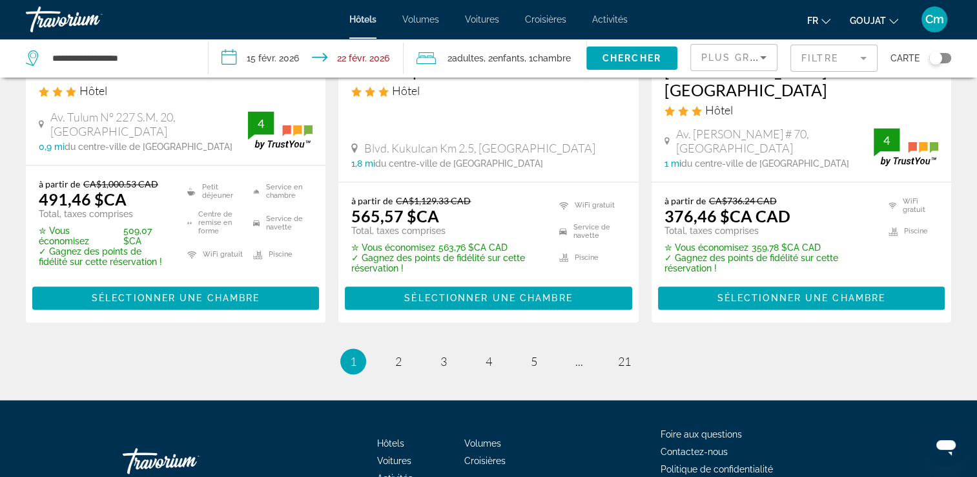
scroll to position [1835, 0]
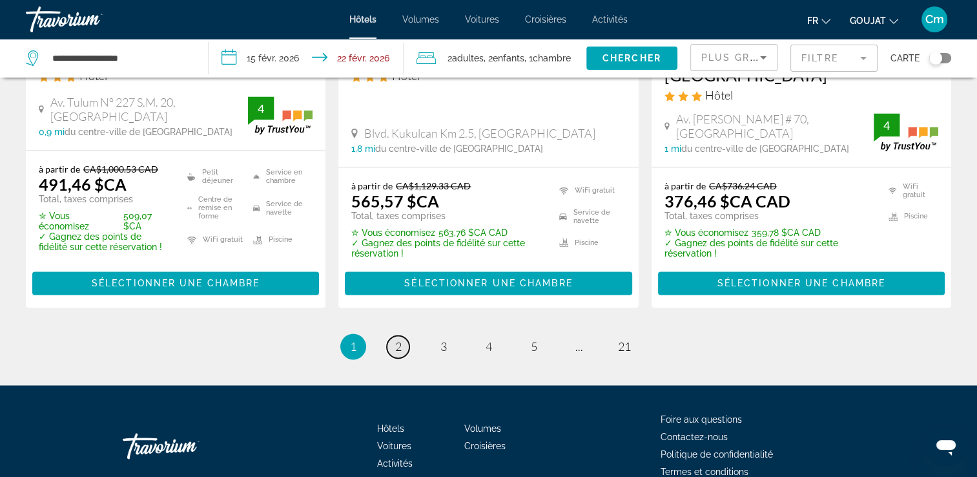
click at [387, 339] on link "page 2" at bounding box center [398, 346] width 23 height 23
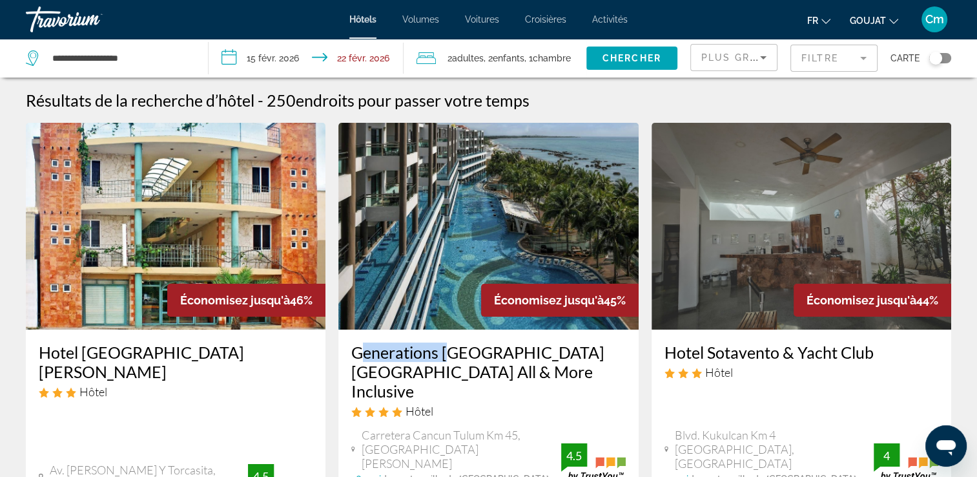
click at [387, 339] on div "Generations [GEOGRAPHIC_DATA] [GEOGRAPHIC_DATA] All & More Inclusive Hôtel Carr…" at bounding box center [488, 412] width 300 height 167
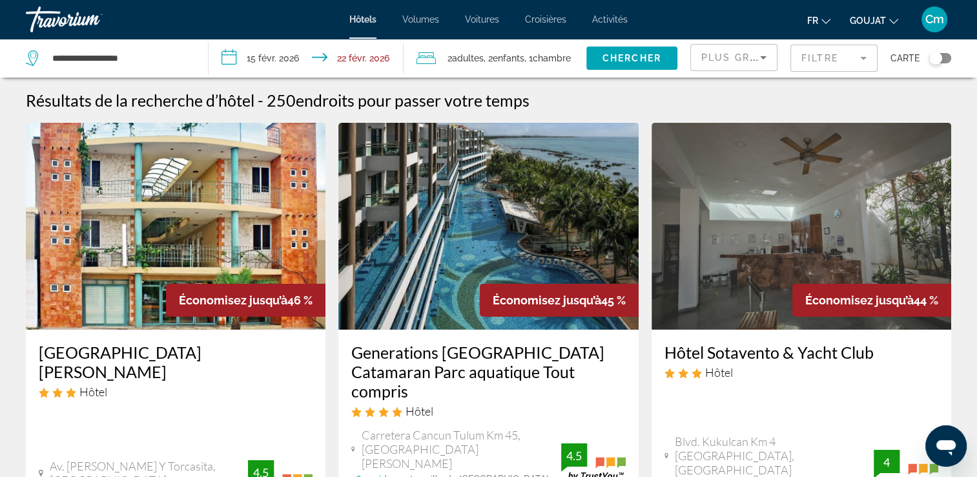
click at [687, 295] on img "Contenu principal" at bounding box center [802, 226] width 300 height 207
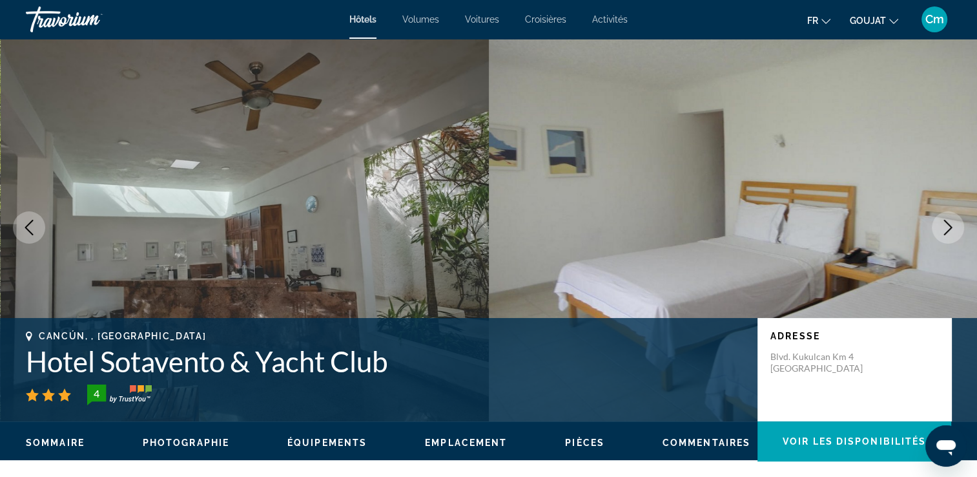
scroll to position [26, 0]
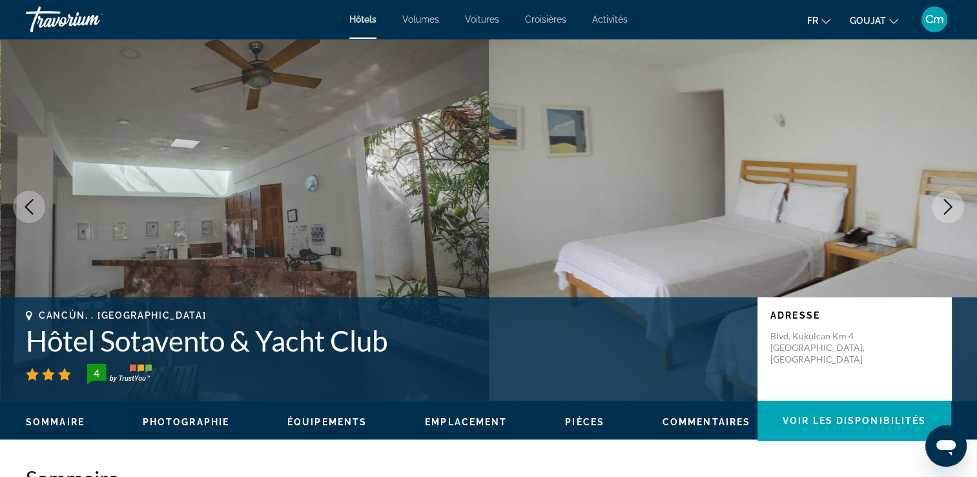
click at [952, 204] on icon "Image suivante" at bounding box center [949, 207] width 16 height 16
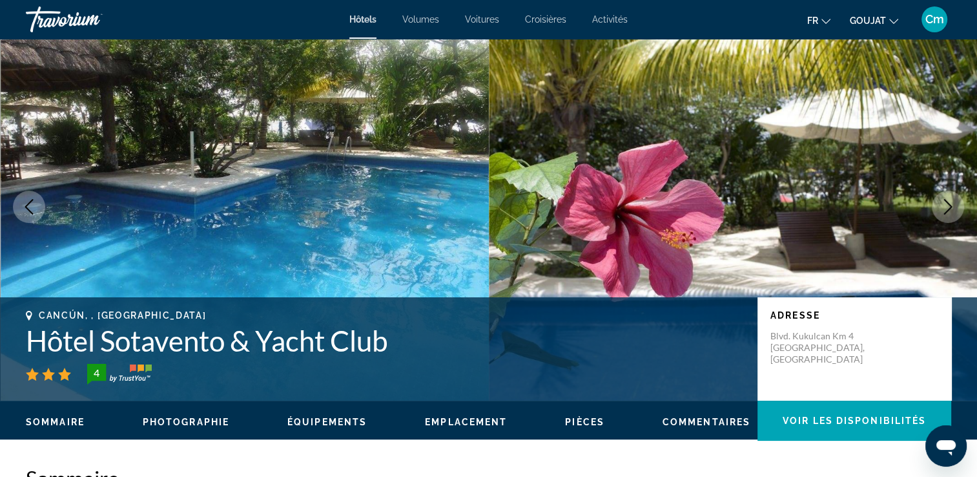
click at [952, 204] on icon "Image suivante" at bounding box center [949, 207] width 16 height 16
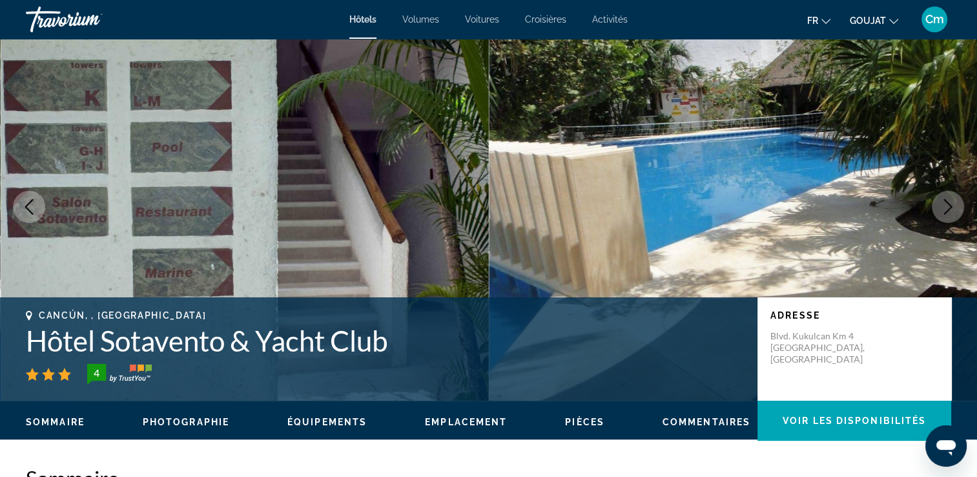
click at [952, 204] on icon "Image suivante" at bounding box center [949, 207] width 16 height 16
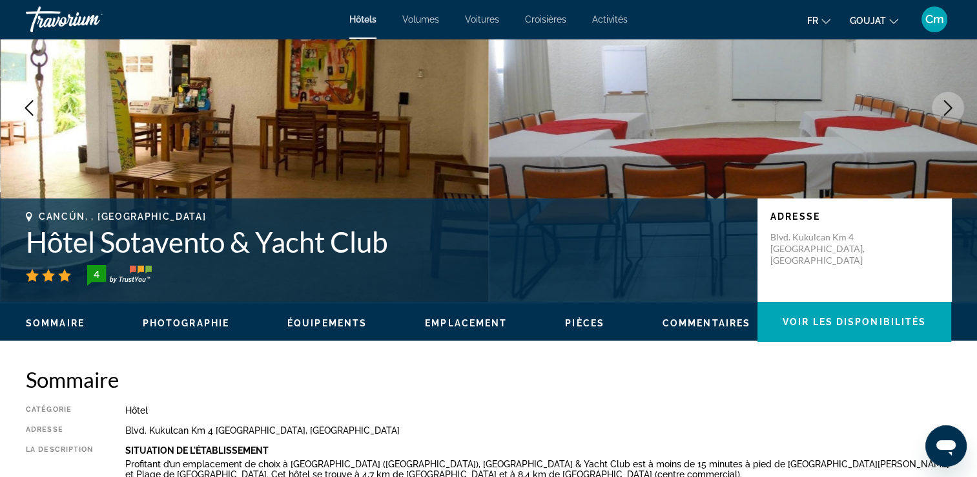
scroll to position [0, 0]
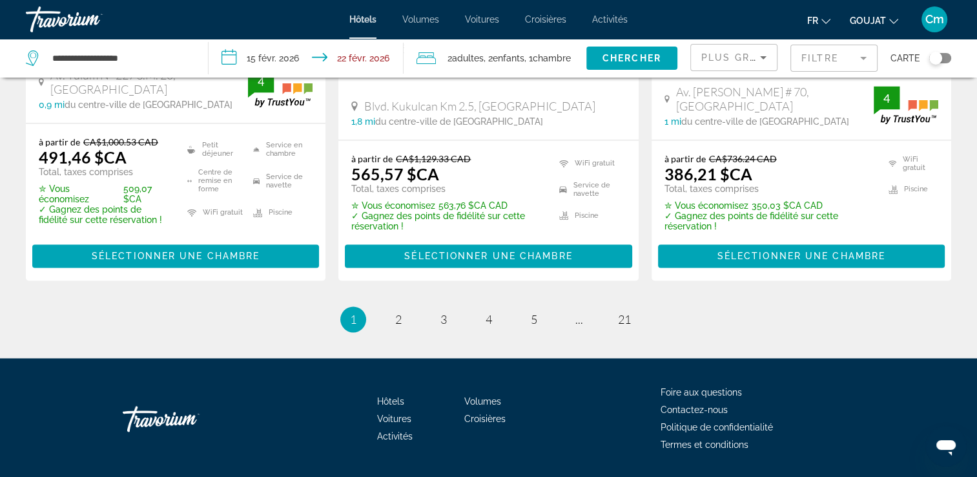
scroll to position [1897, 0]
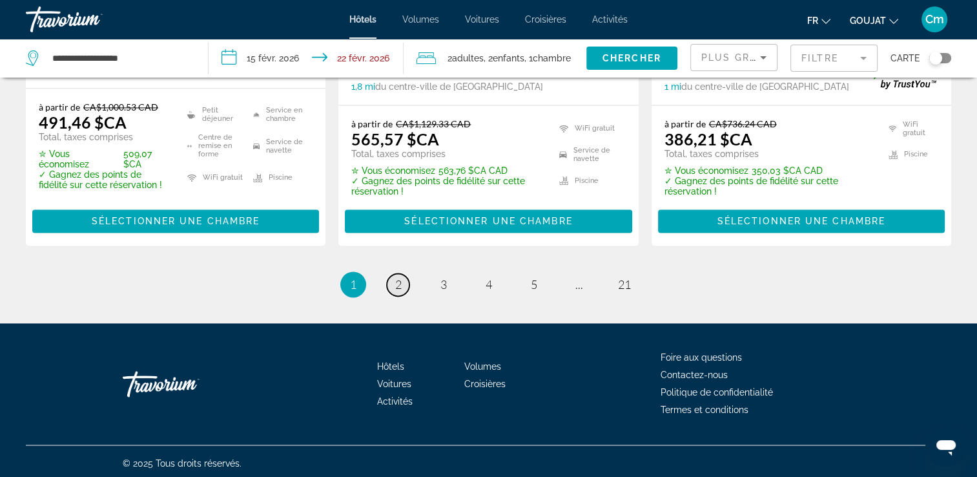
click at [396, 277] on span "2" at bounding box center [398, 284] width 6 height 14
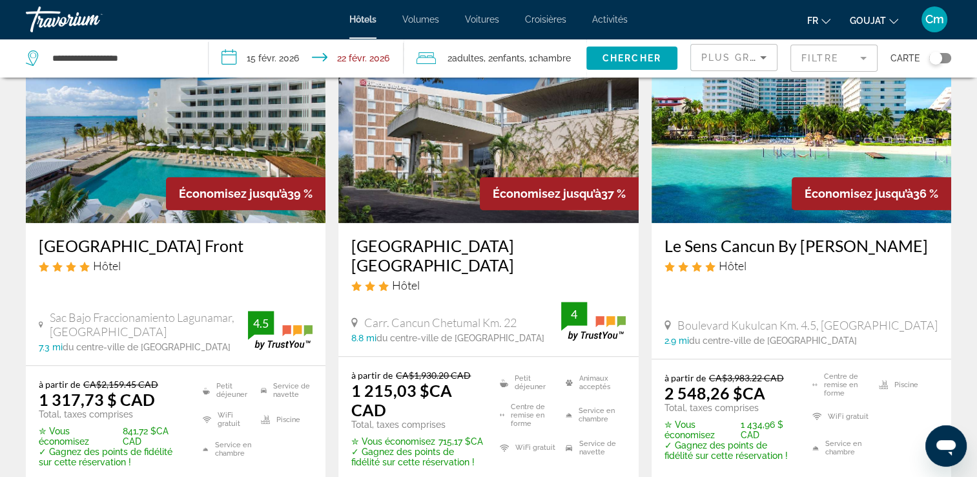
scroll to position [1189, 0]
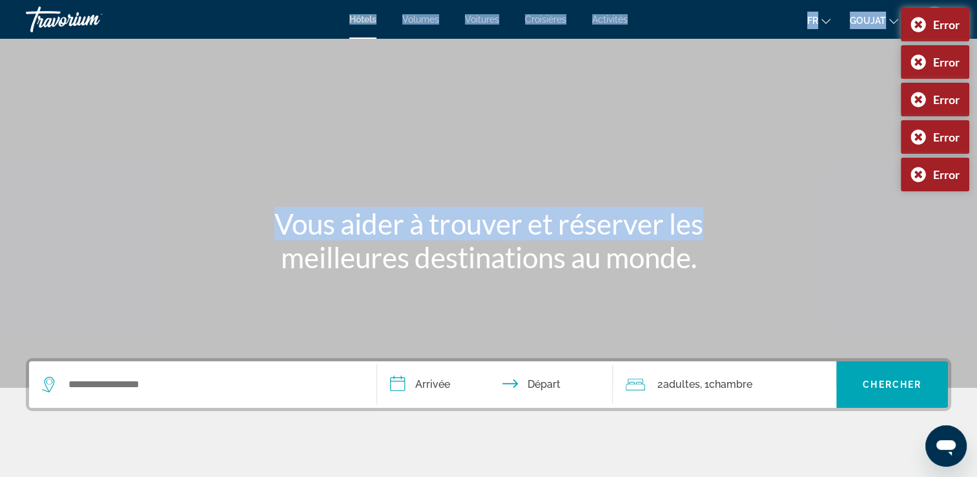
drag, startPoint x: 725, startPoint y: 448, endPoint x: 910, endPoint y: 209, distance: 302.6
click at [910, 209] on div "**********" at bounding box center [488, 238] width 977 height 477
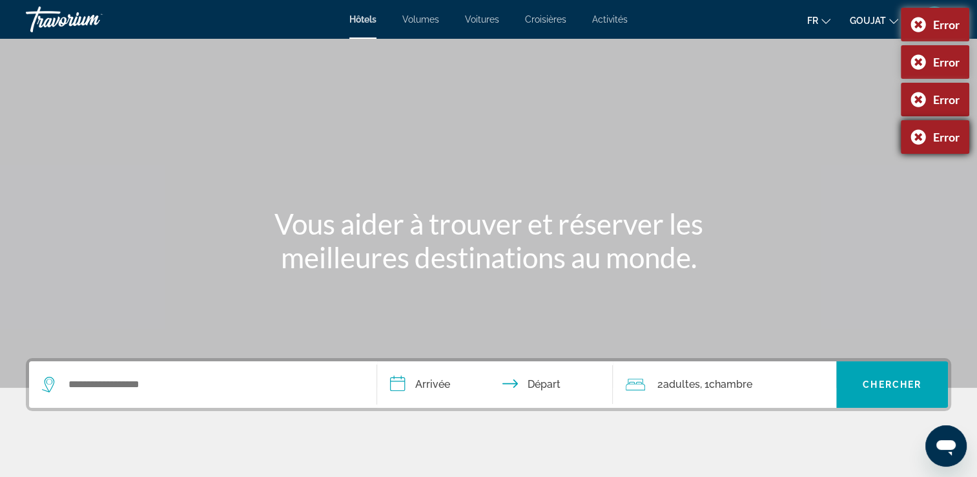
drag, startPoint x: 910, startPoint y: 209, endPoint x: 916, endPoint y: 139, distance: 70.0
click at [916, 139] on div "Error" at bounding box center [935, 137] width 68 height 34
click at [919, 98] on body "**********" at bounding box center [488, 238] width 977 height 477
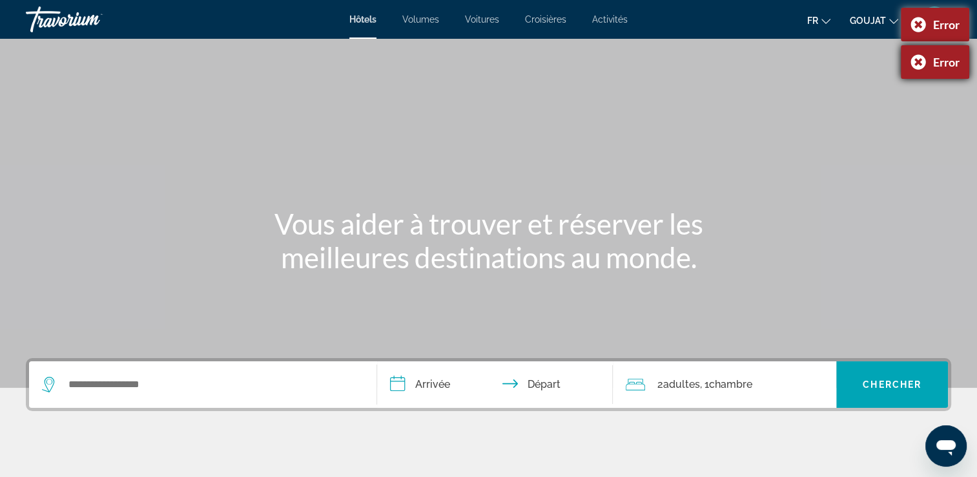
click at [904, 65] on div "Error" at bounding box center [935, 62] width 68 height 34
click at [926, 26] on div "Error" at bounding box center [935, 25] width 68 height 34
